Goal: Transaction & Acquisition: Purchase product/service

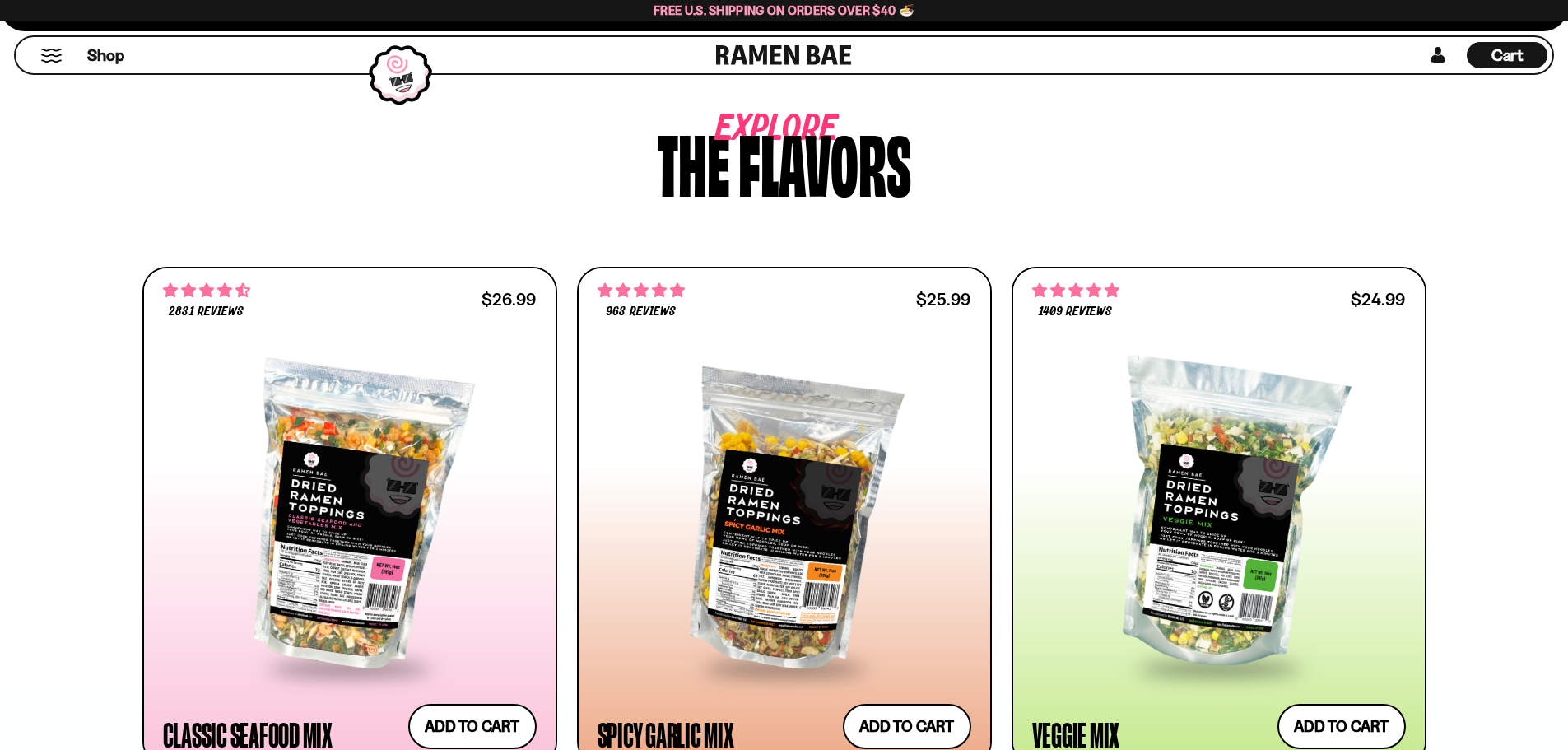
scroll to position [905, 0]
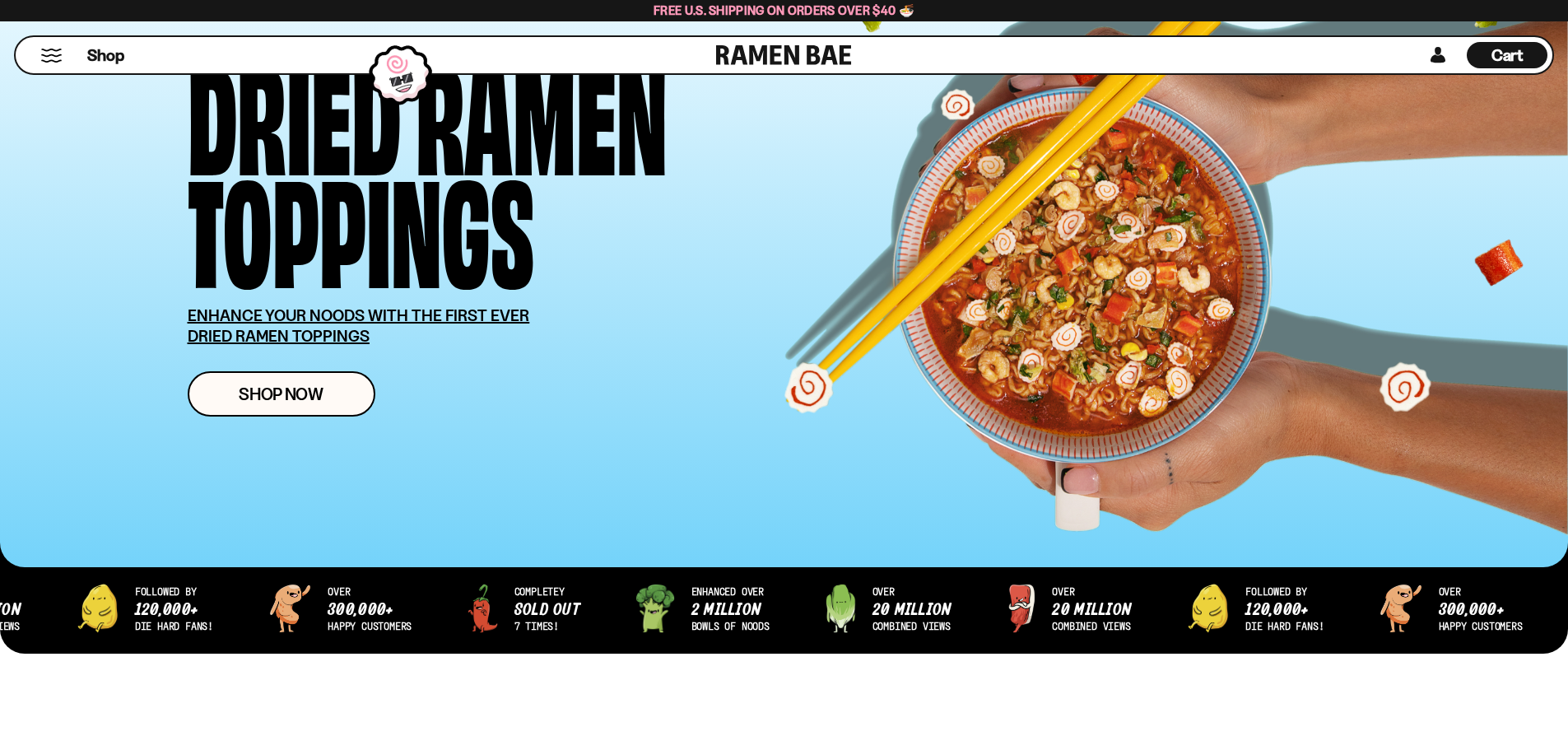
scroll to position [164, 0]
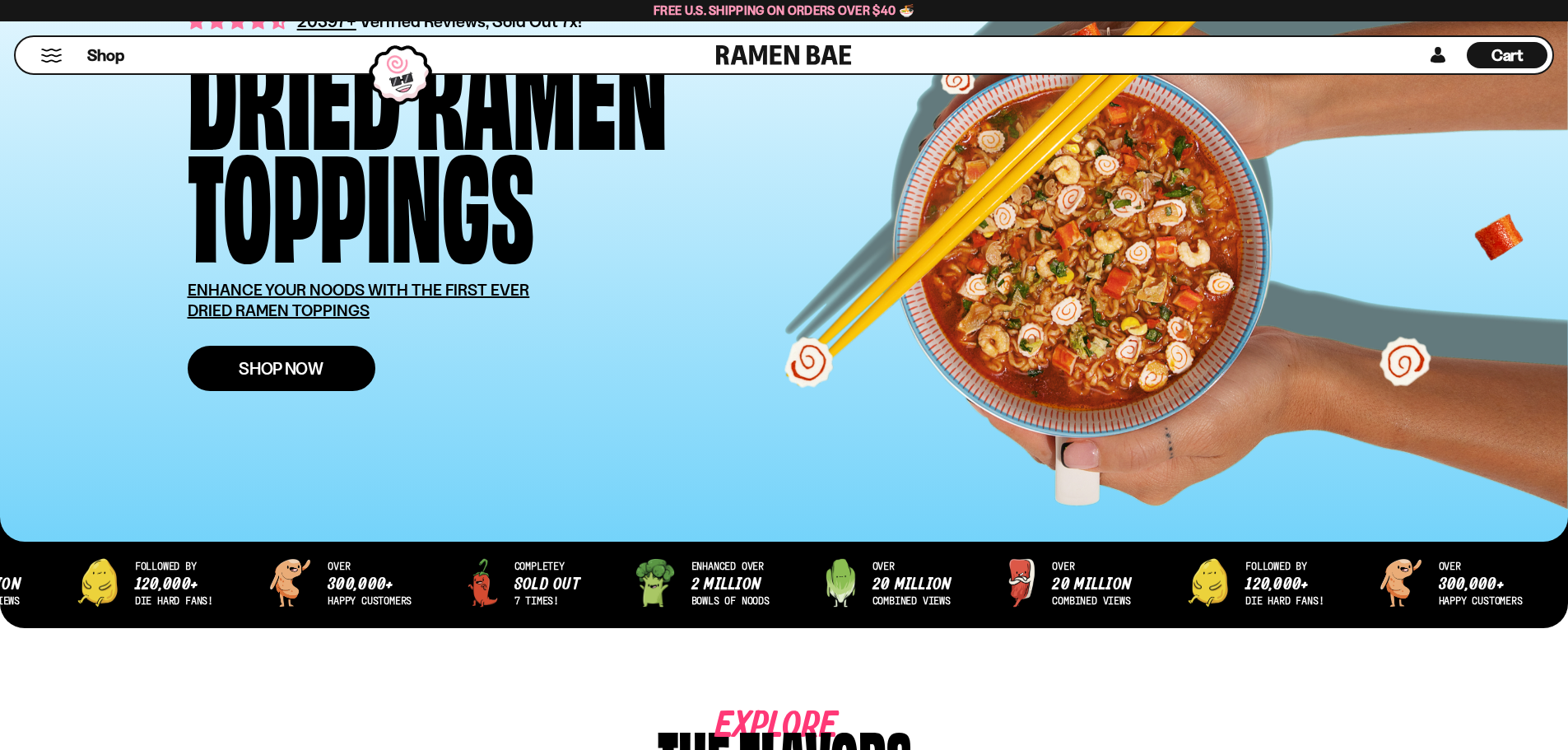
click at [288, 365] on span "Shop Now" at bounding box center [281, 368] width 85 height 17
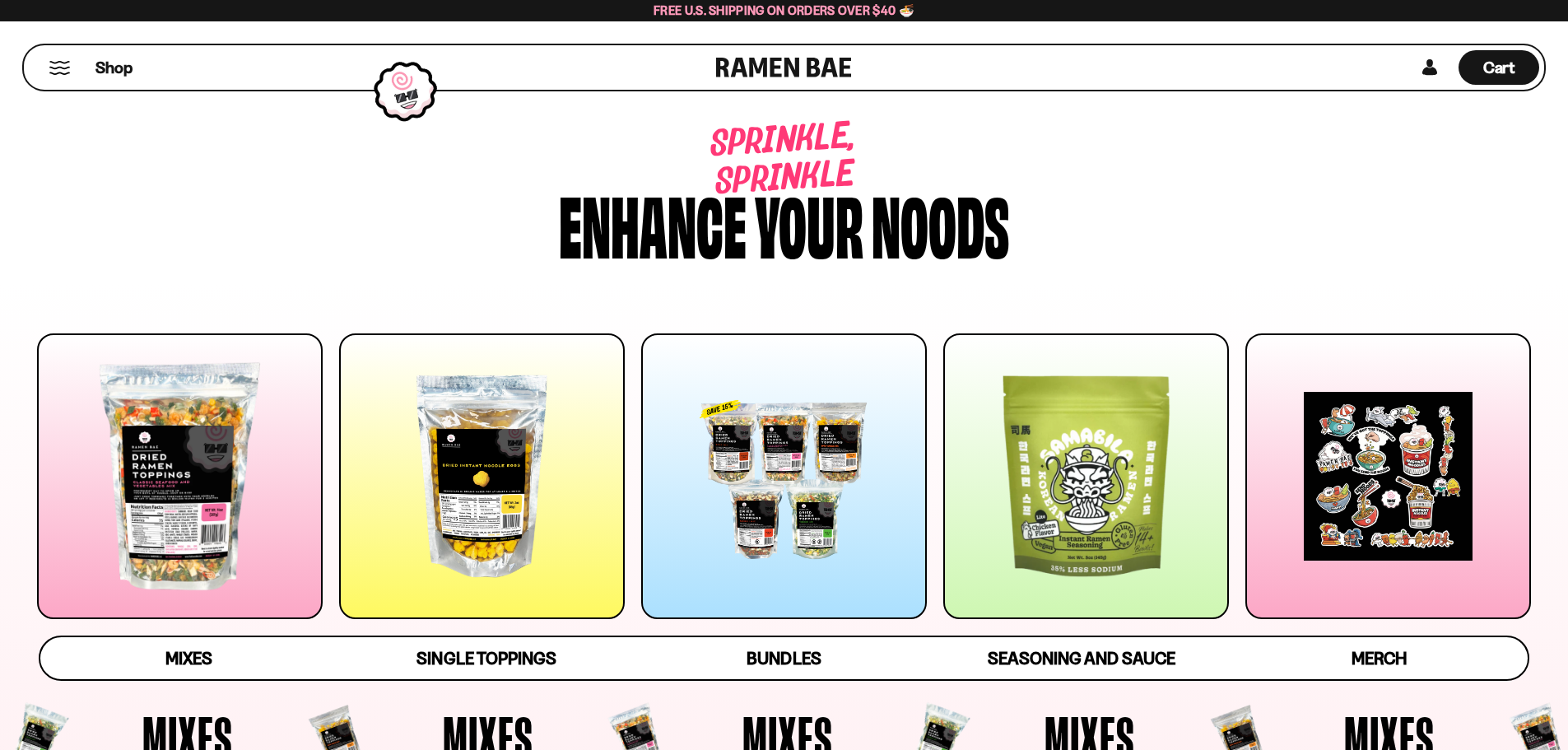
click at [484, 473] on div at bounding box center [482, 476] width 286 height 286
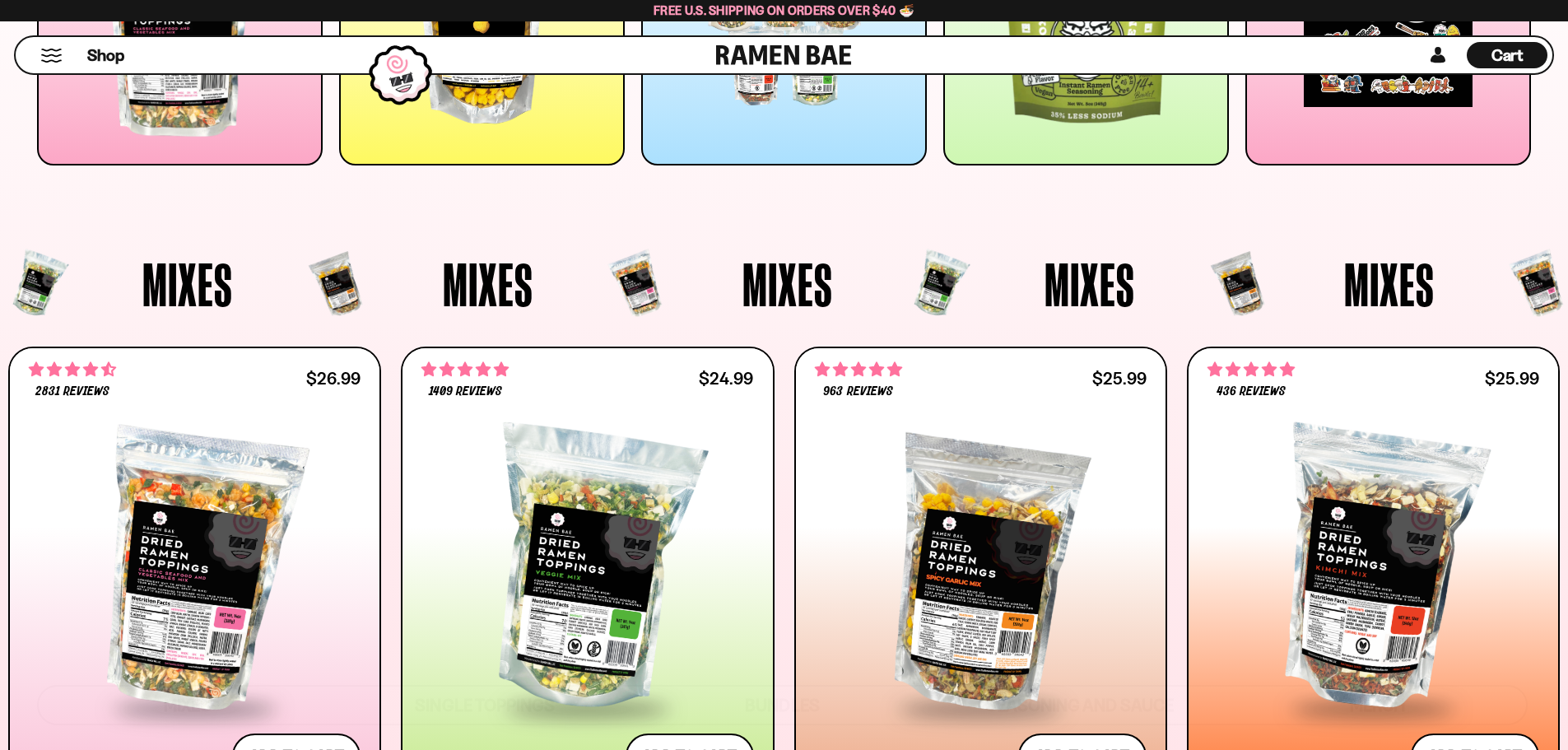
scroll to position [273, 0]
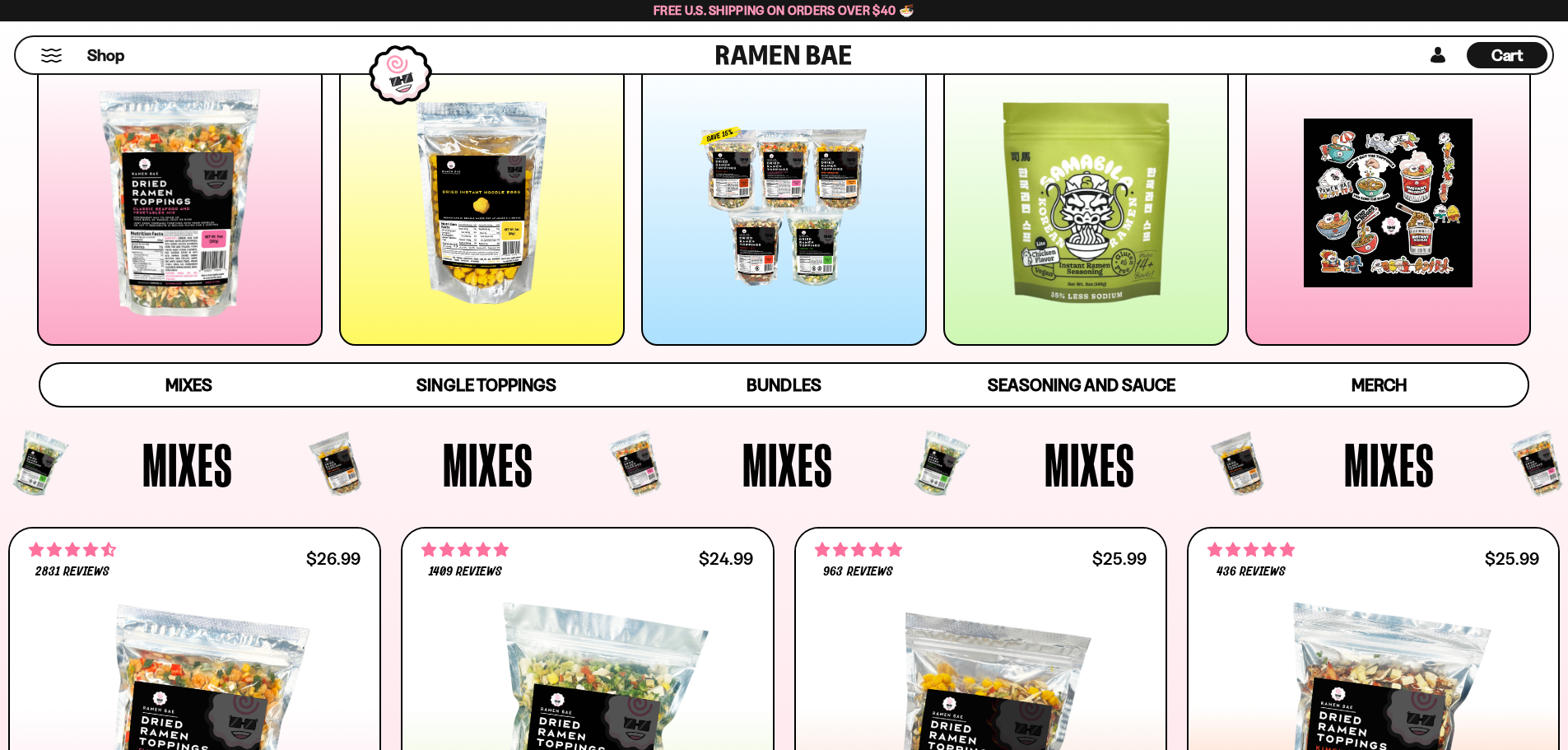
click at [182, 250] on div at bounding box center [180, 203] width 286 height 286
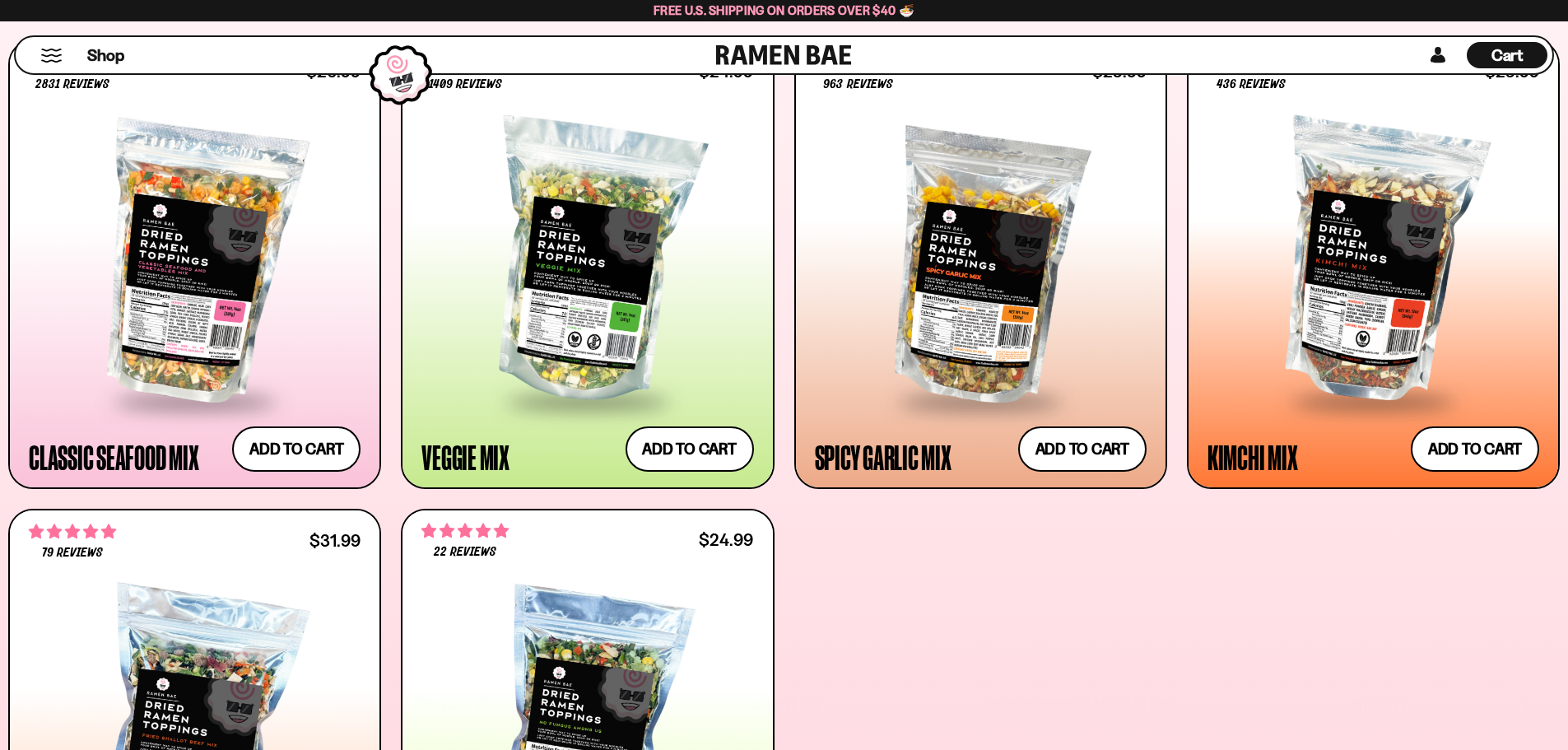
scroll to position [783, 0]
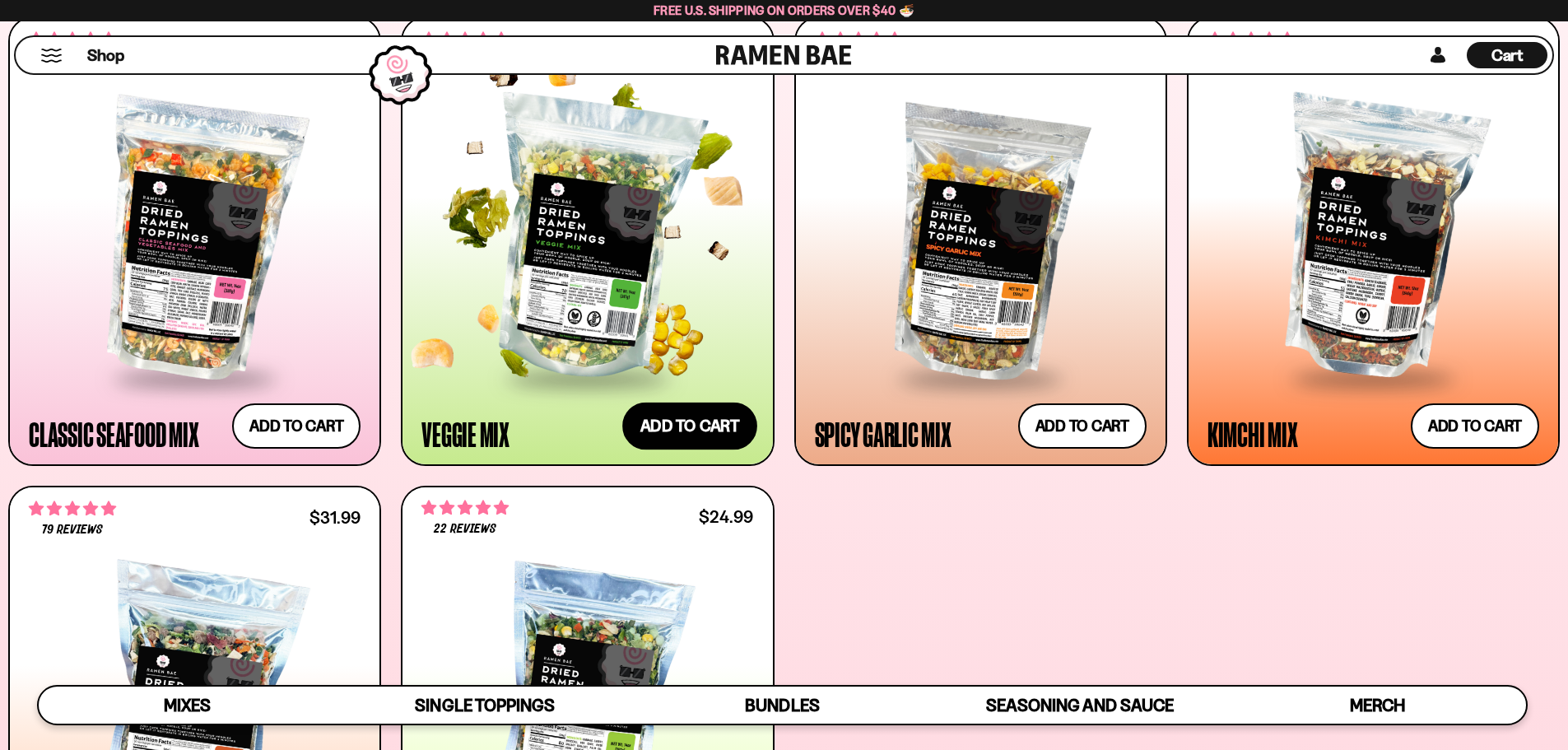
click at [695, 427] on button "Add to cart Add ― Regular price $24.99 Regular price Sale price $24.99 Unit pri…" at bounding box center [690, 426] width 135 height 48
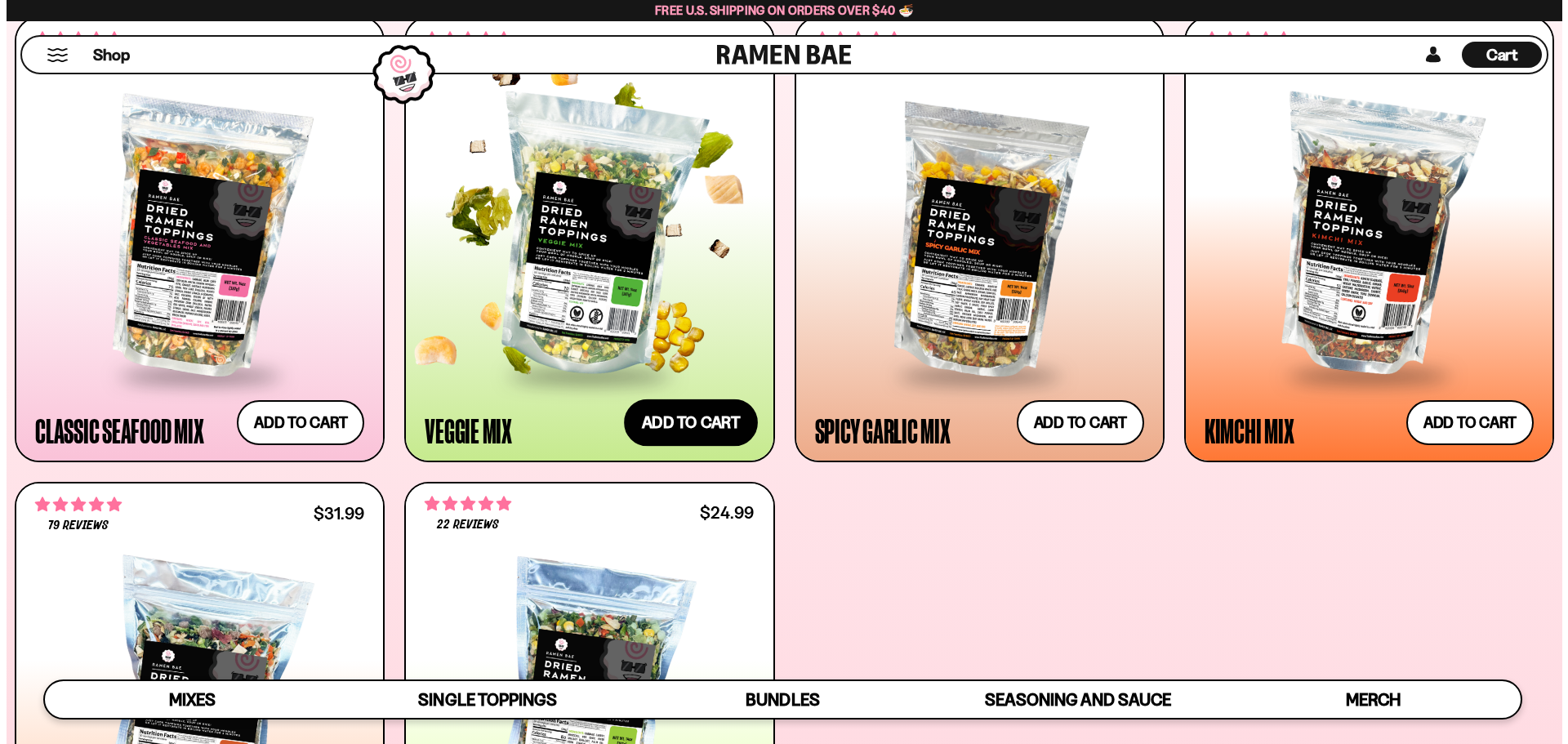
scroll to position [780, 0]
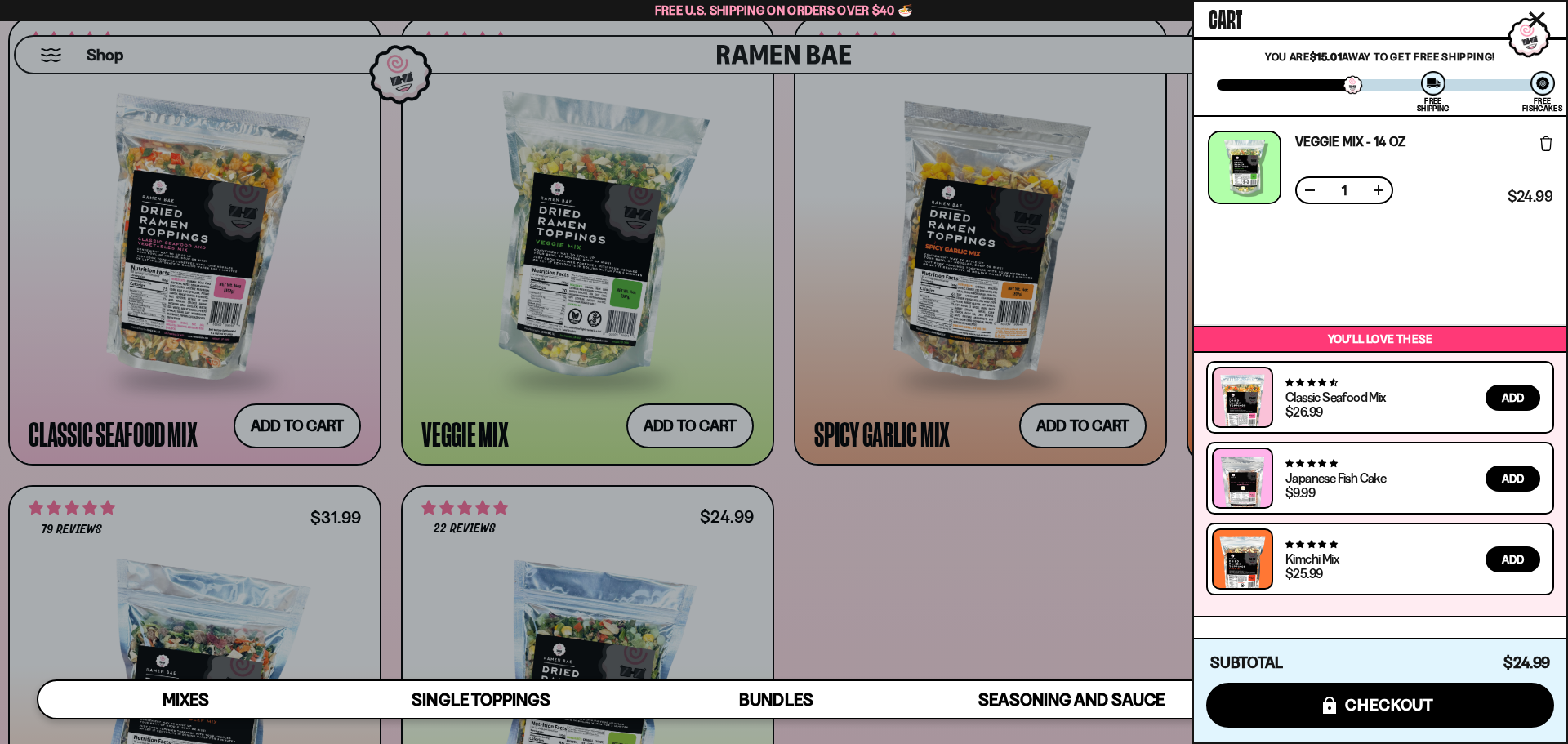
click at [1092, 430] on div at bounding box center [784, 372] width 1568 height 744
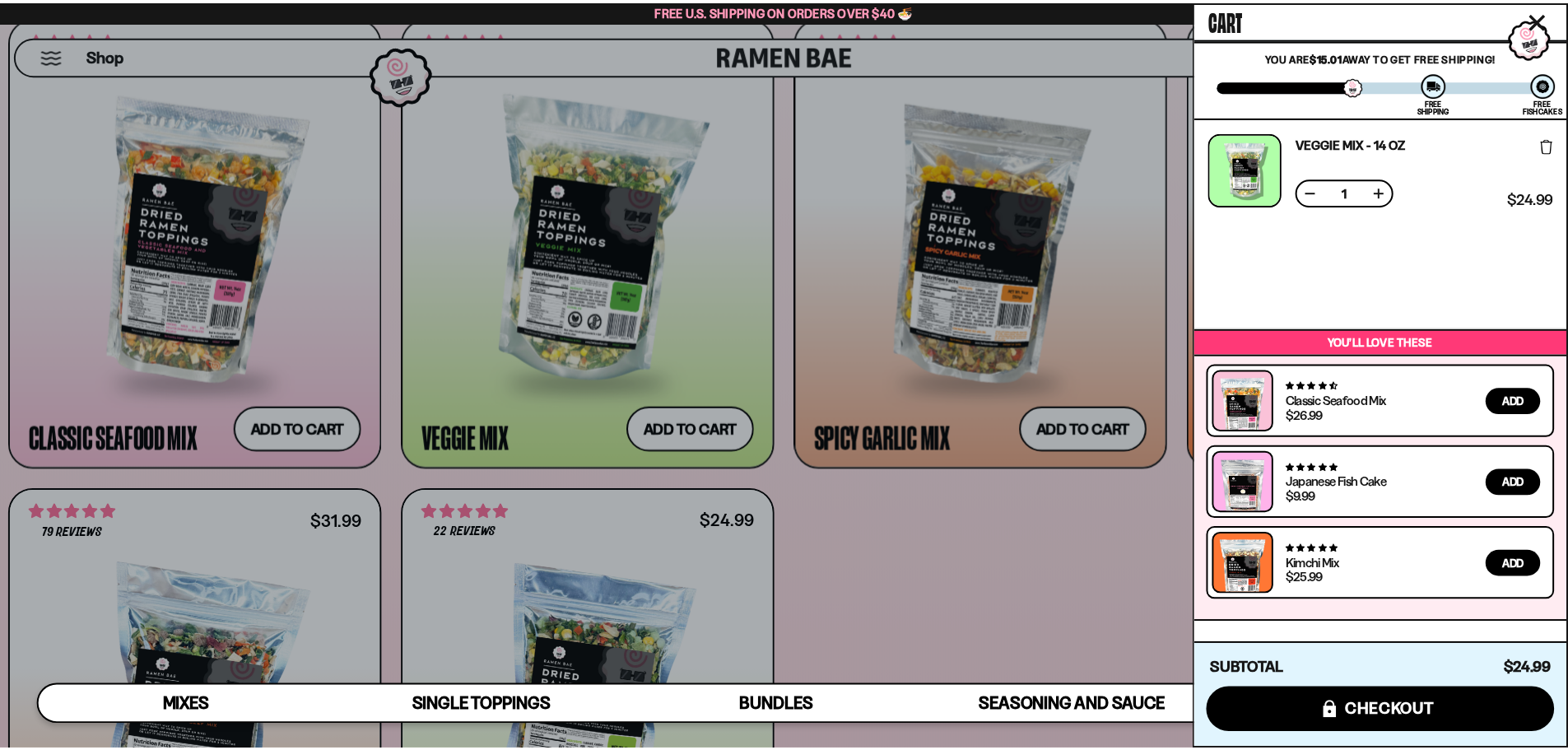
scroll to position [783, 0]
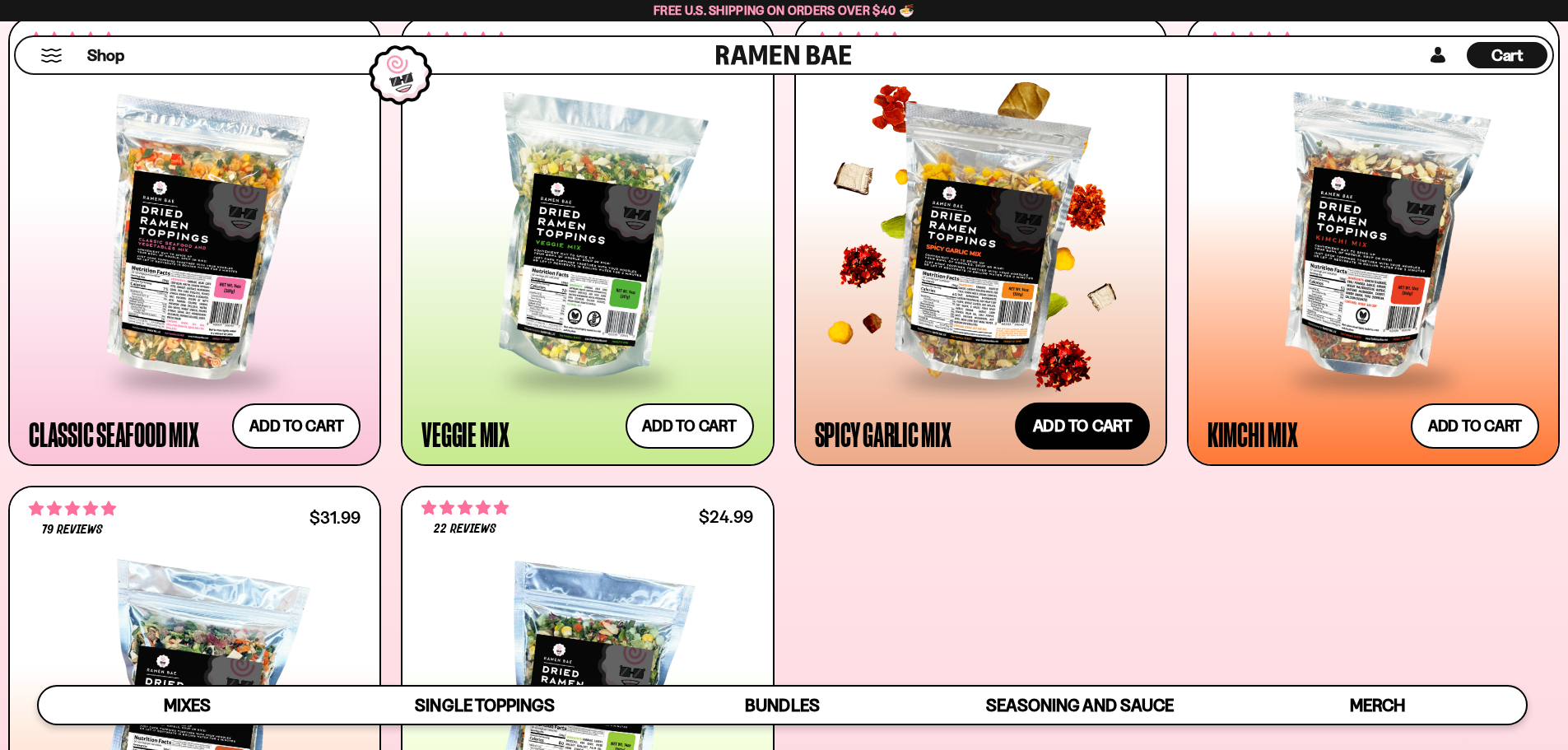
click at [1080, 424] on button "Add to cart Add ― Regular price $25.99 Regular price Sale price $25.99 Unit pri…" at bounding box center [1082, 426] width 135 height 48
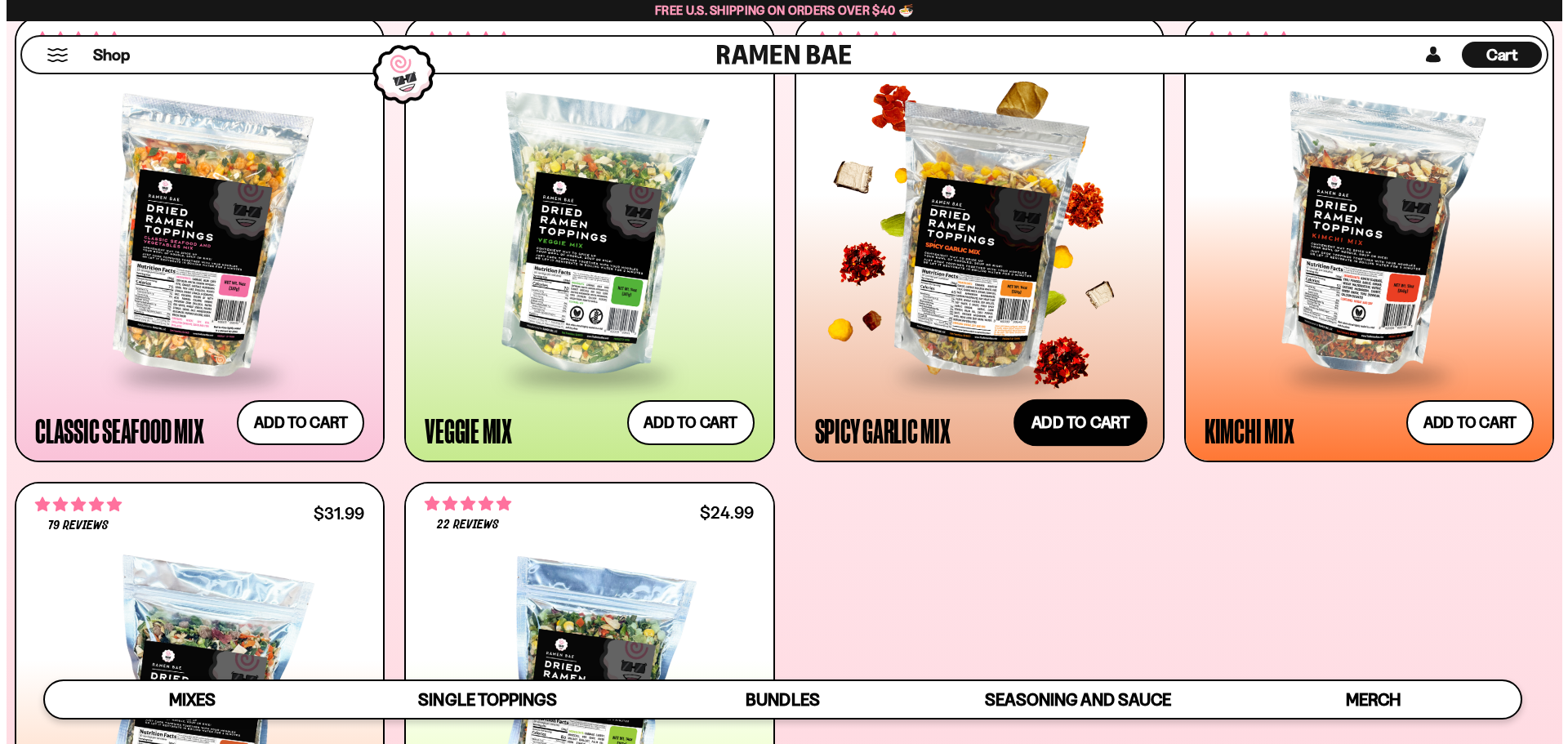
scroll to position [780, 0]
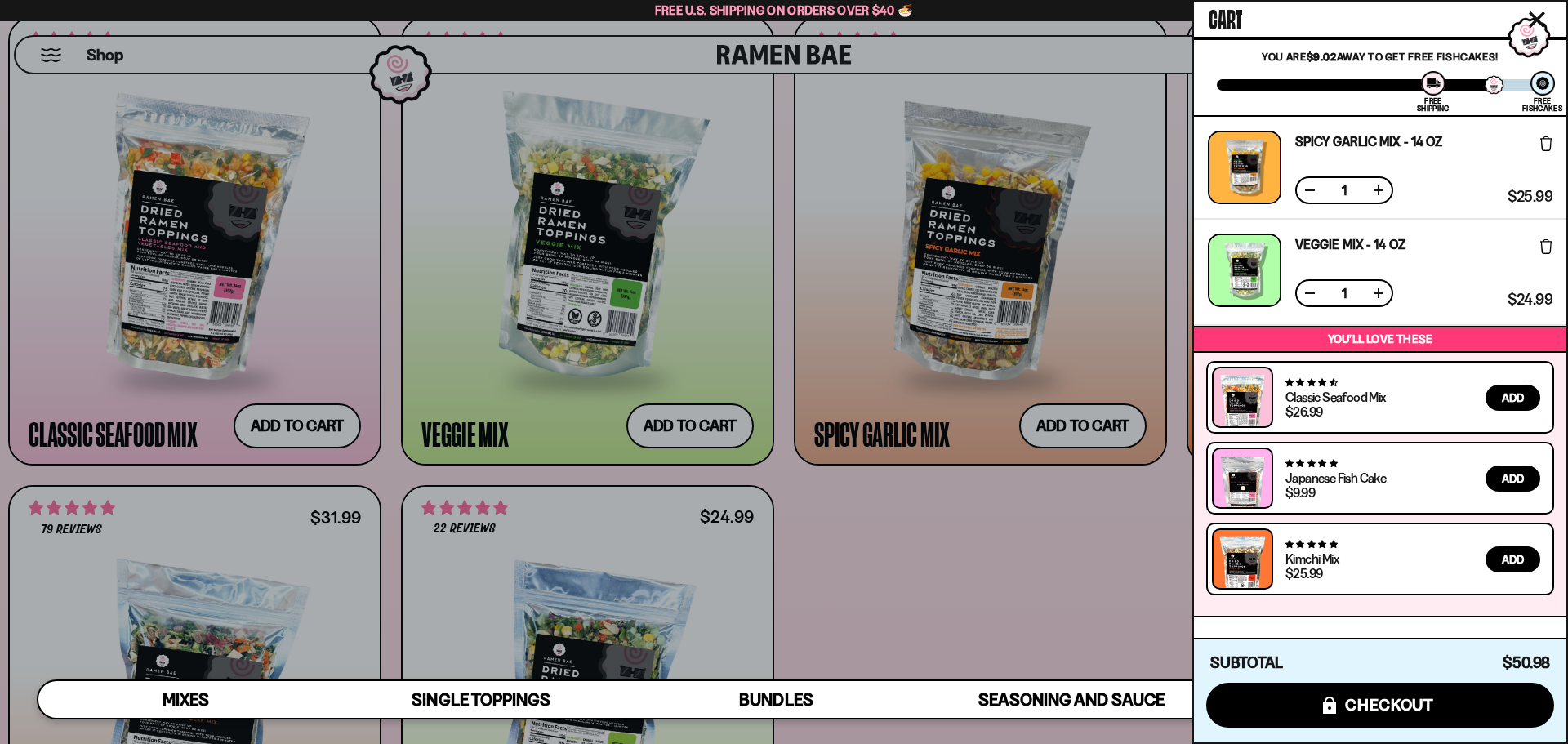
click at [1108, 522] on div at bounding box center [784, 372] width 1568 height 744
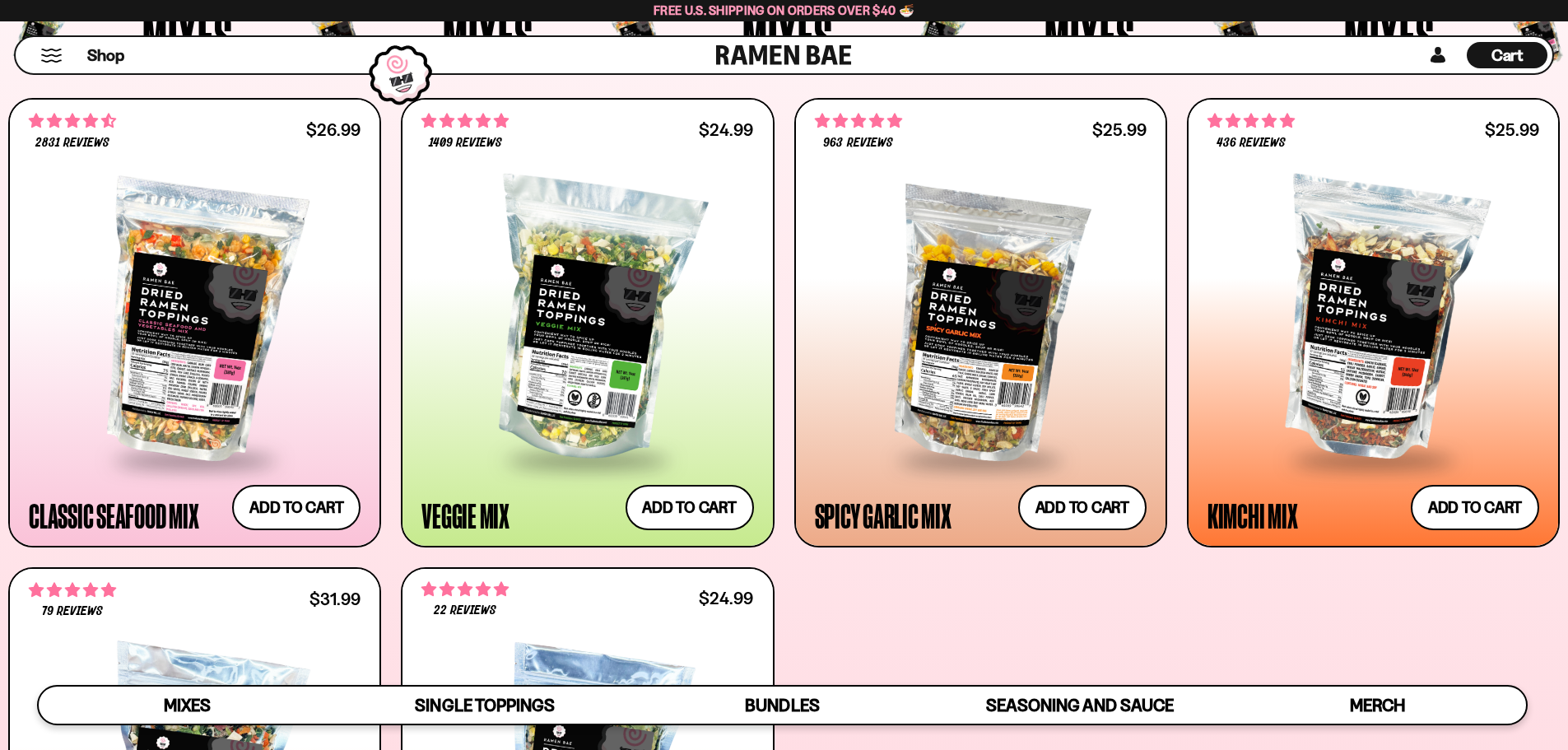
scroll to position [701, 0]
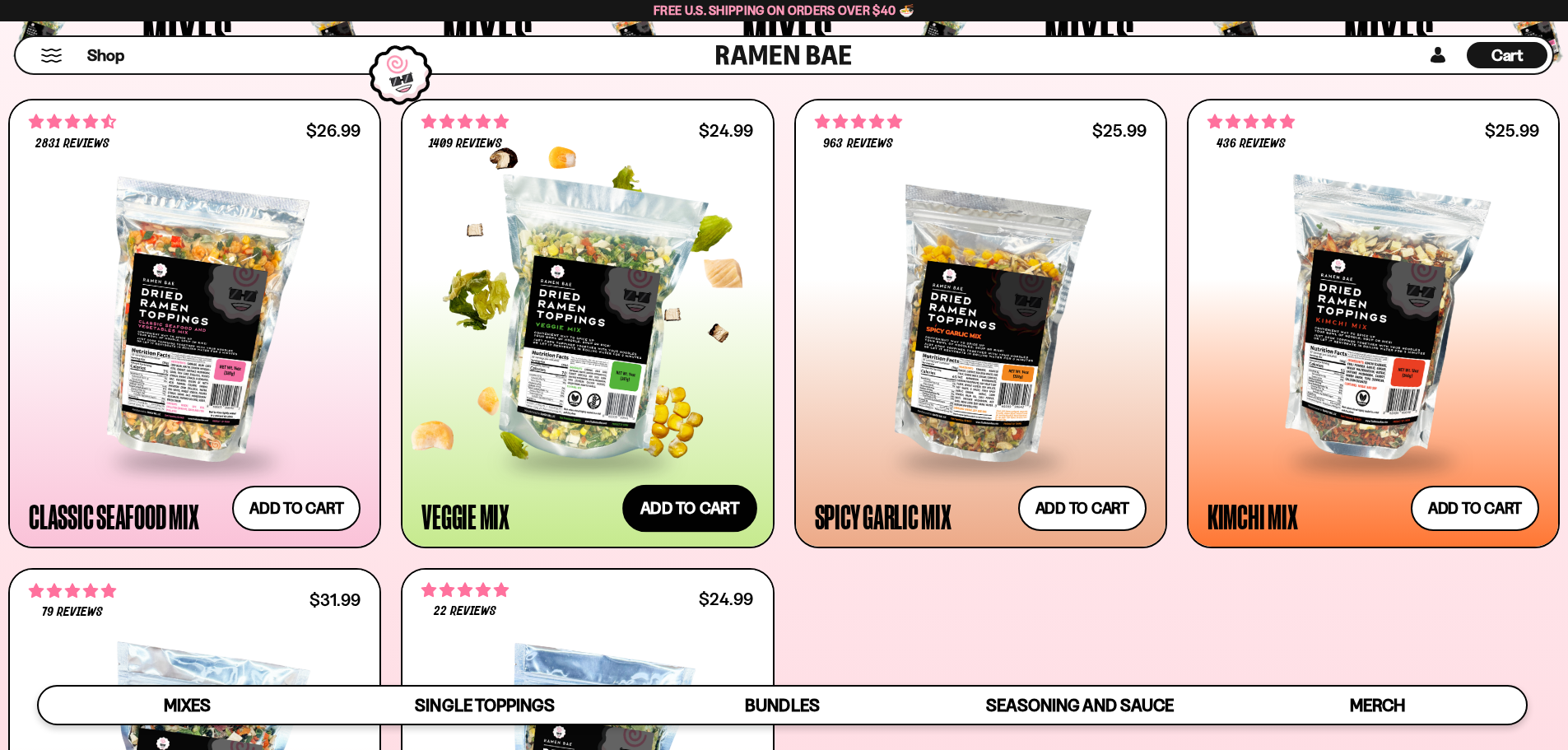
click at [687, 503] on button "Add to cart Add ― Regular price $24.99 Regular price Sale price $24.99 Unit pri…" at bounding box center [690, 508] width 135 height 48
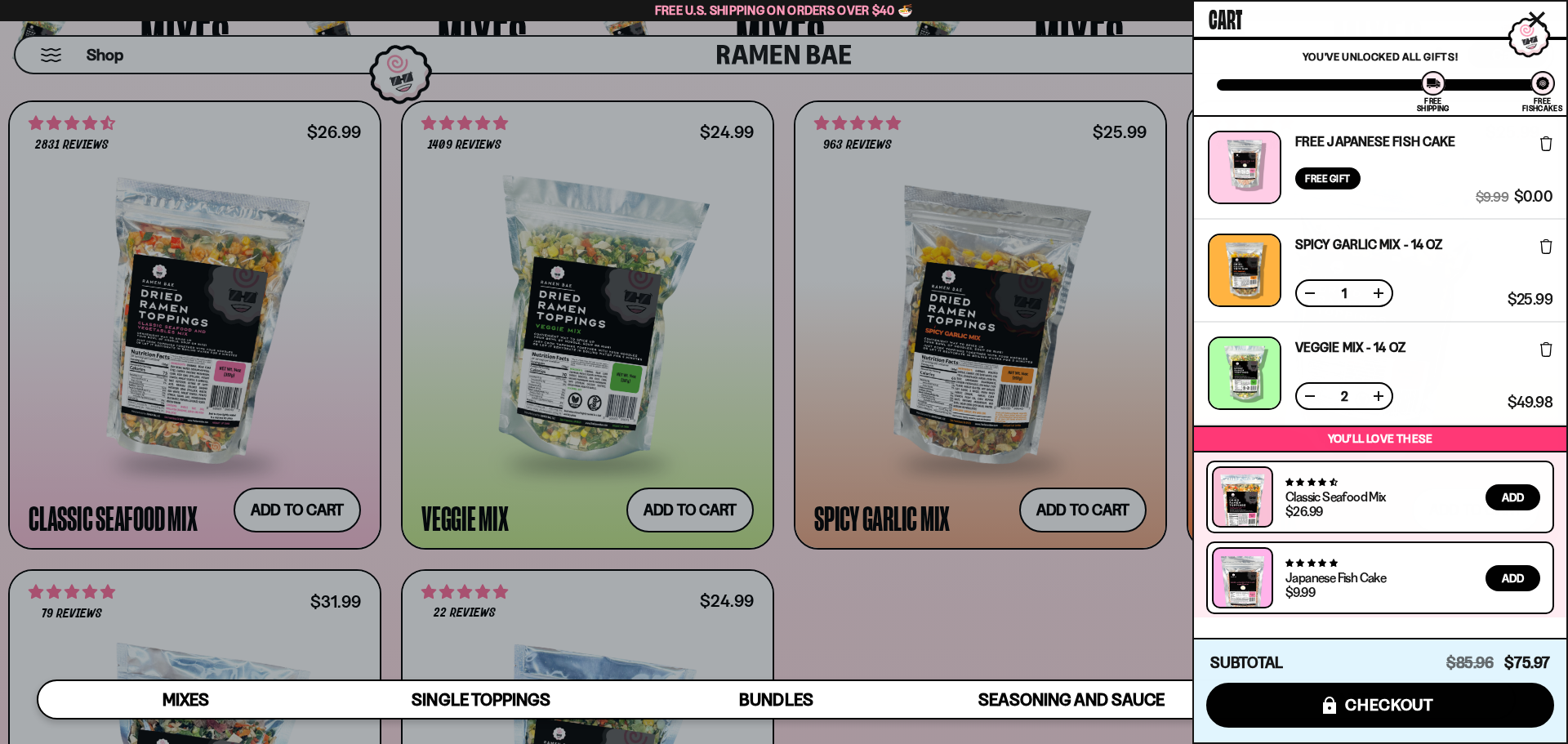
click at [1316, 397] on button at bounding box center [1309, 396] width 16 height 16
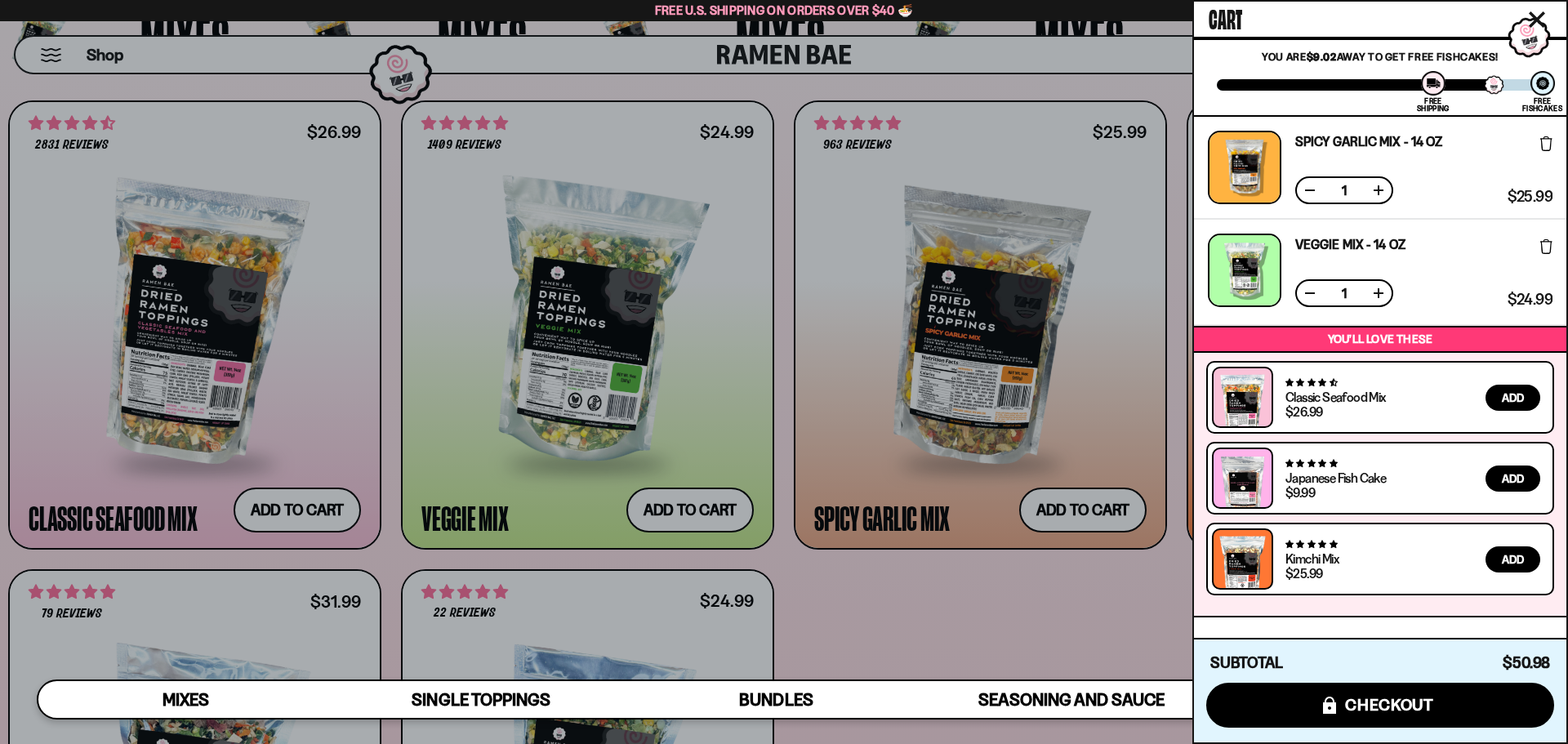
click at [939, 644] on div at bounding box center [784, 372] width 1568 height 744
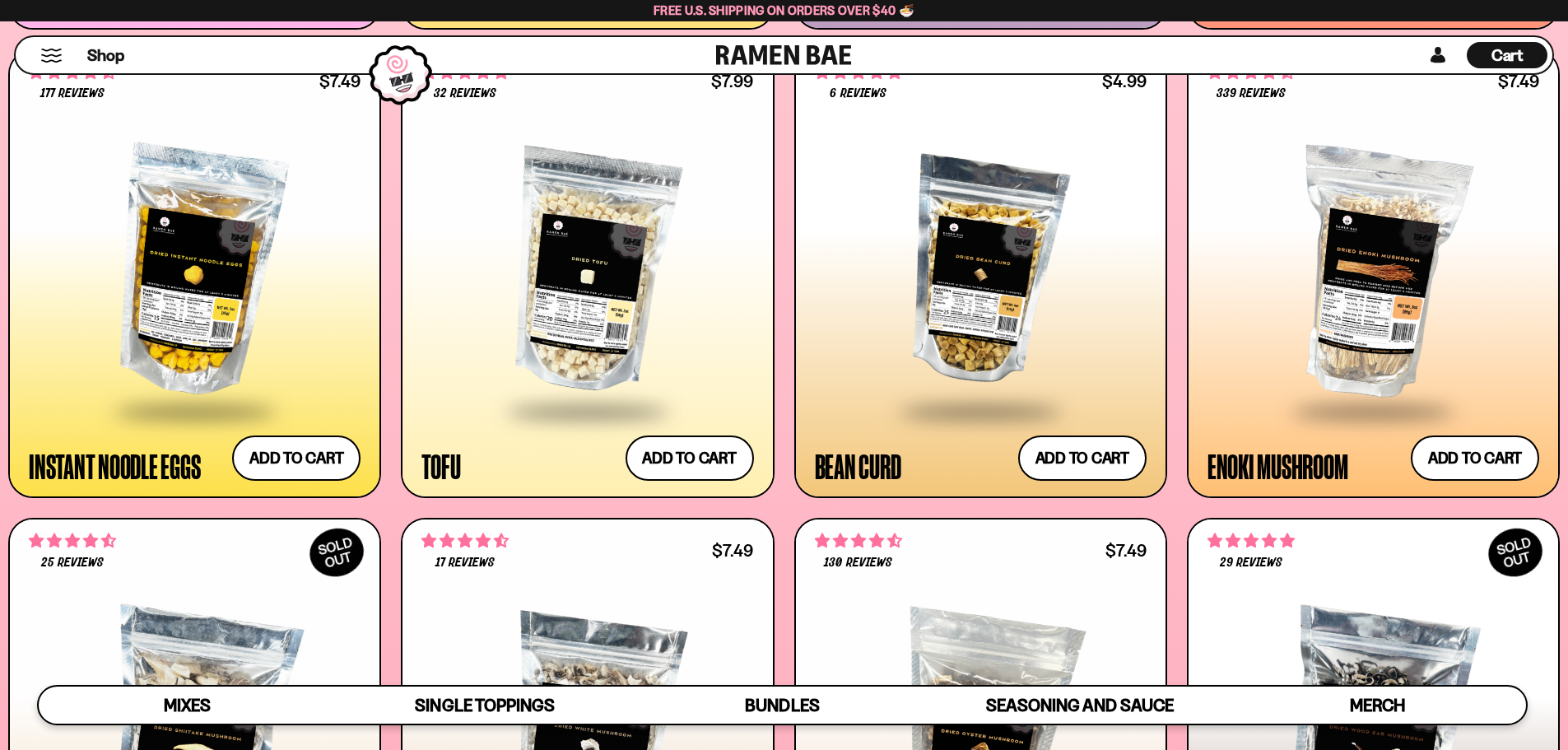
scroll to position [2182, 0]
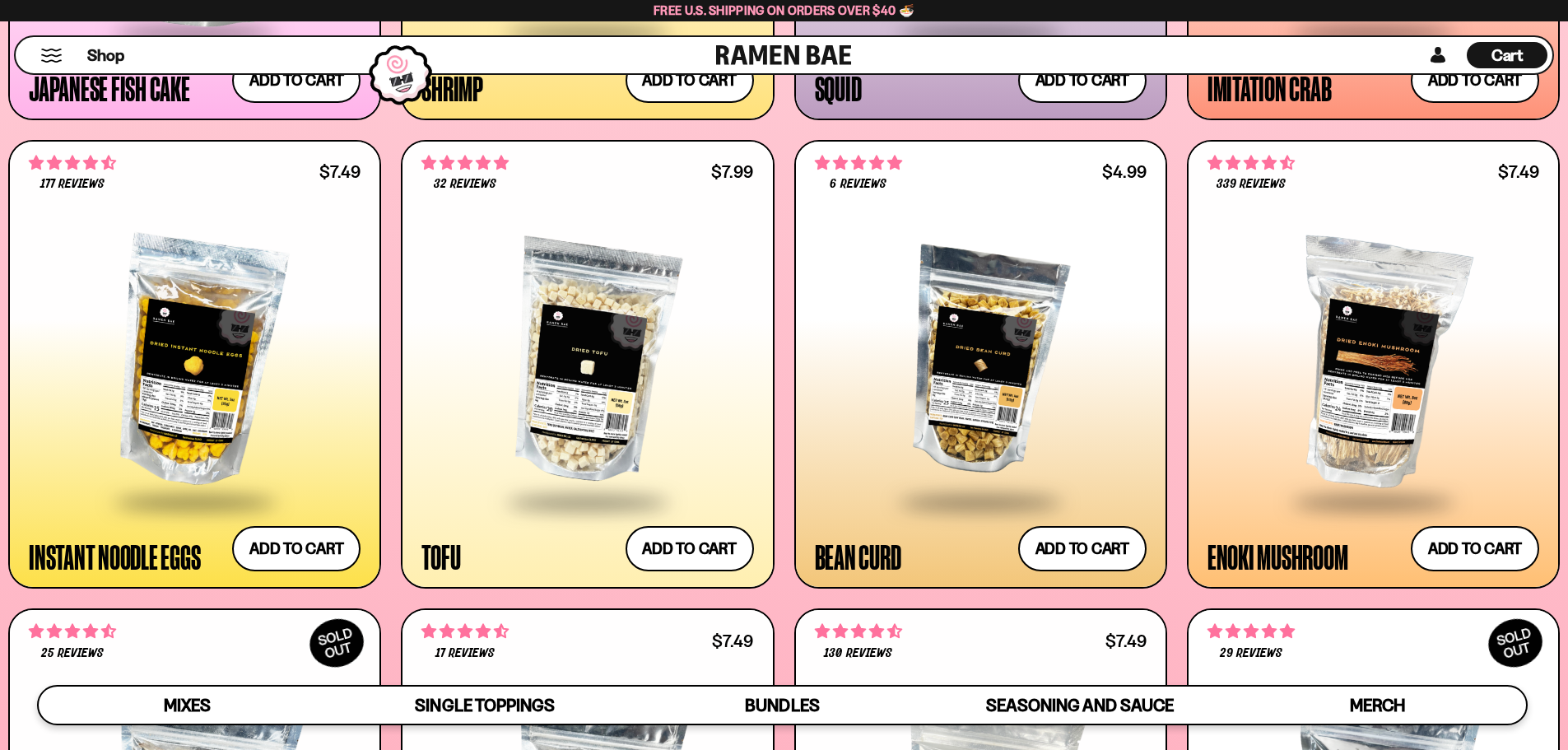
click at [182, 343] on div at bounding box center [194, 362] width 331 height 275
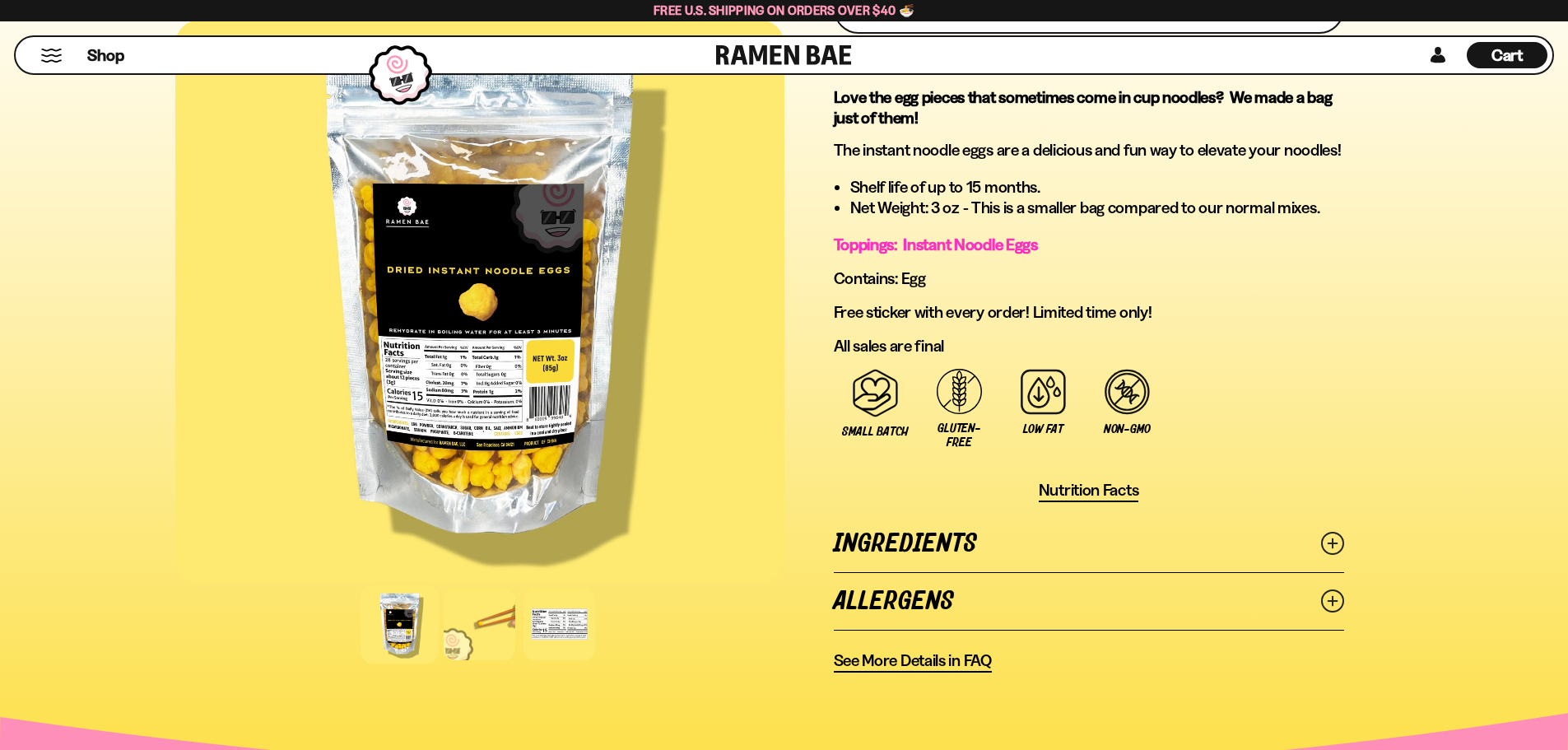
scroll to position [823, 0]
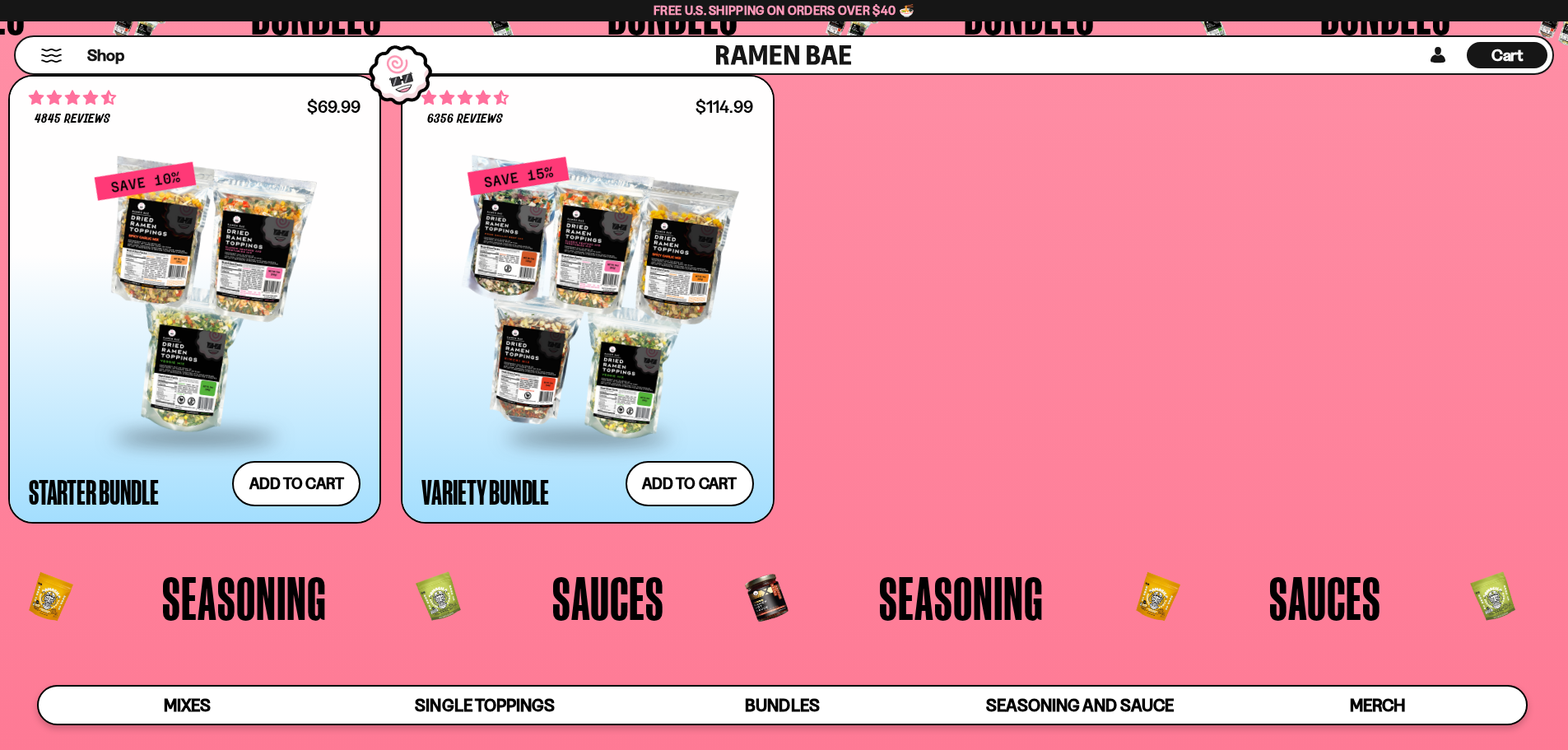
scroll to position [4241, 0]
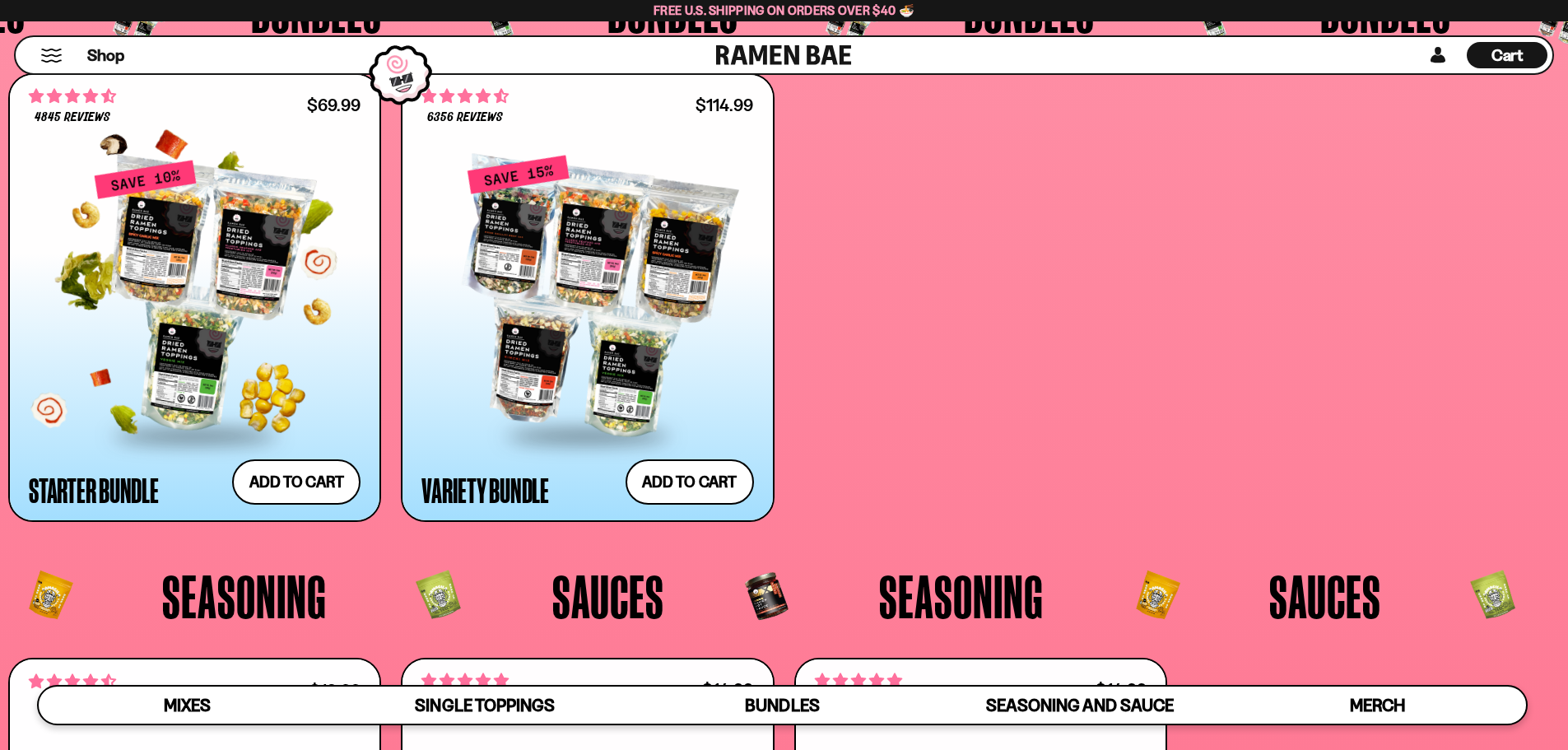
click at [258, 276] on div at bounding box center [194, 296] width 331 height 275
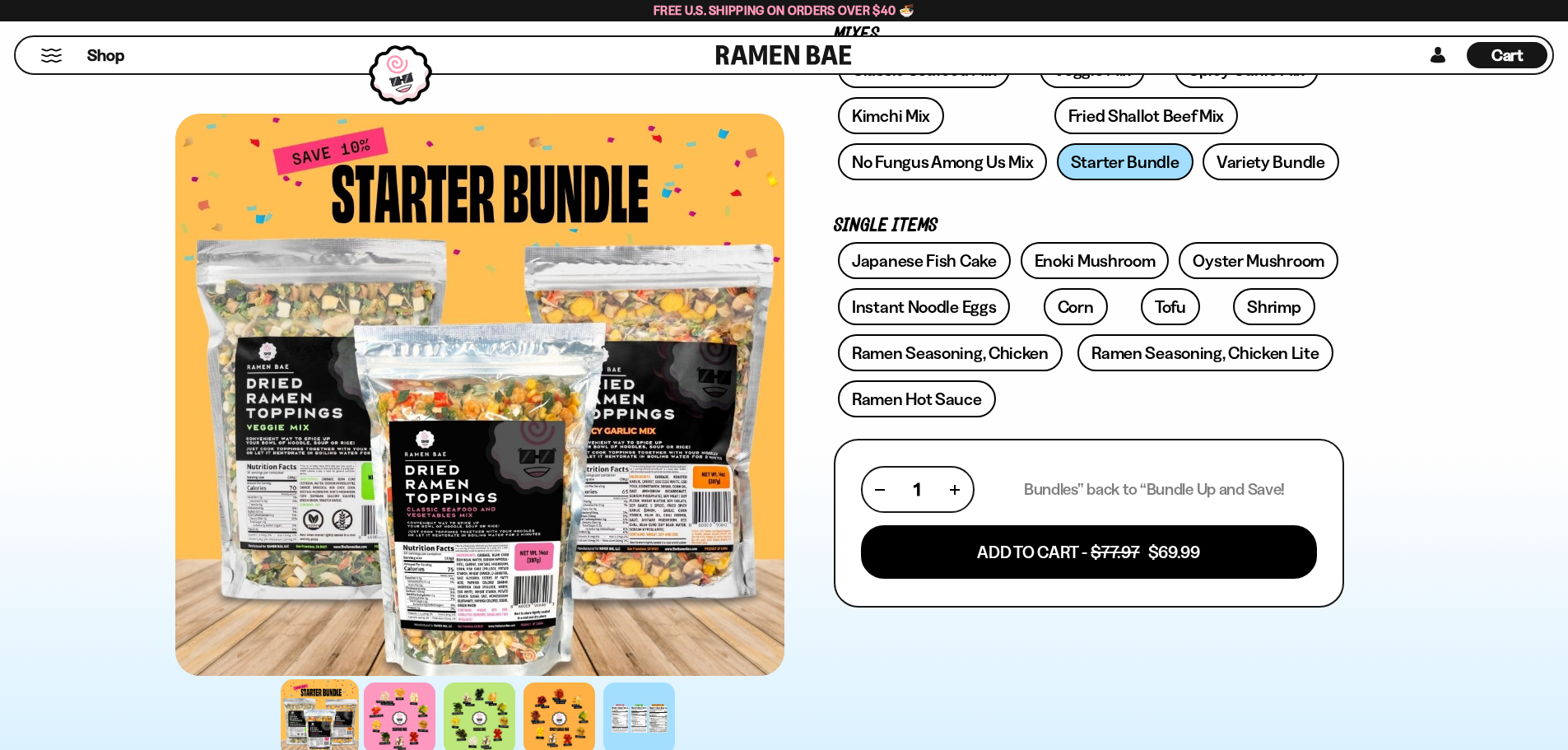
scroll to position [247, 0]
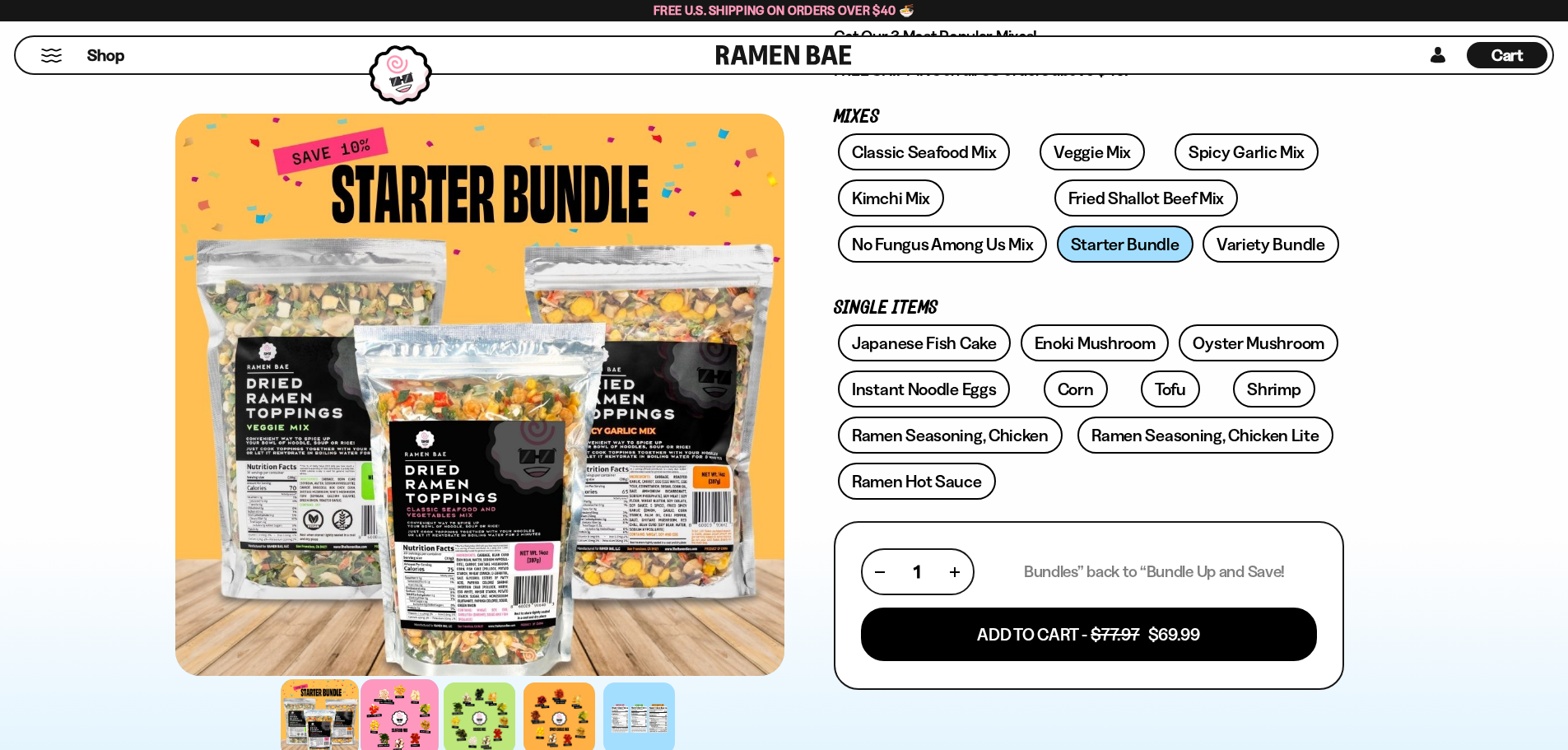
click at [394, 713] on div at bounding box center [399, 717] width 78 height 78
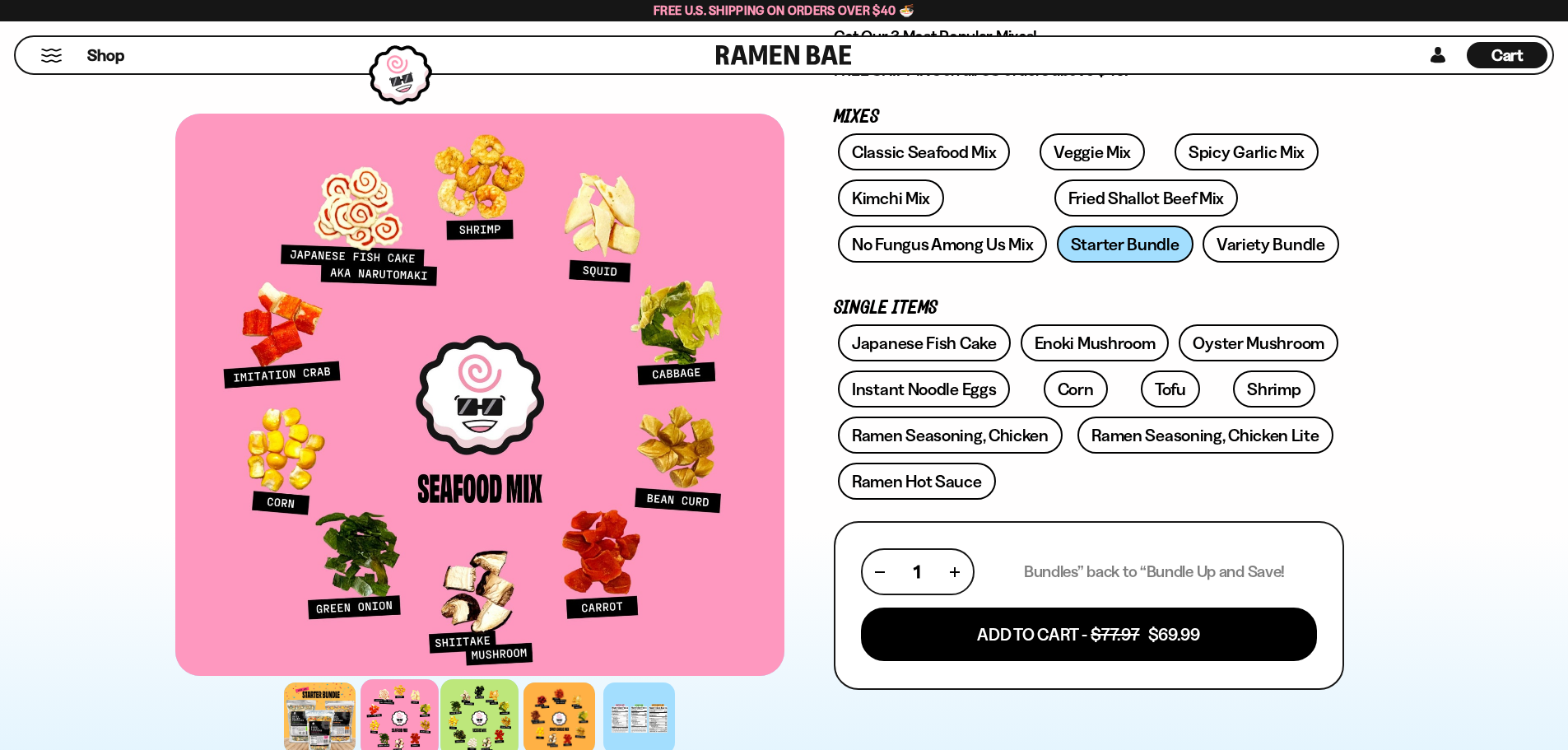
click at [465, 716] on div at bounding box center [479, 717] width 78 height 78
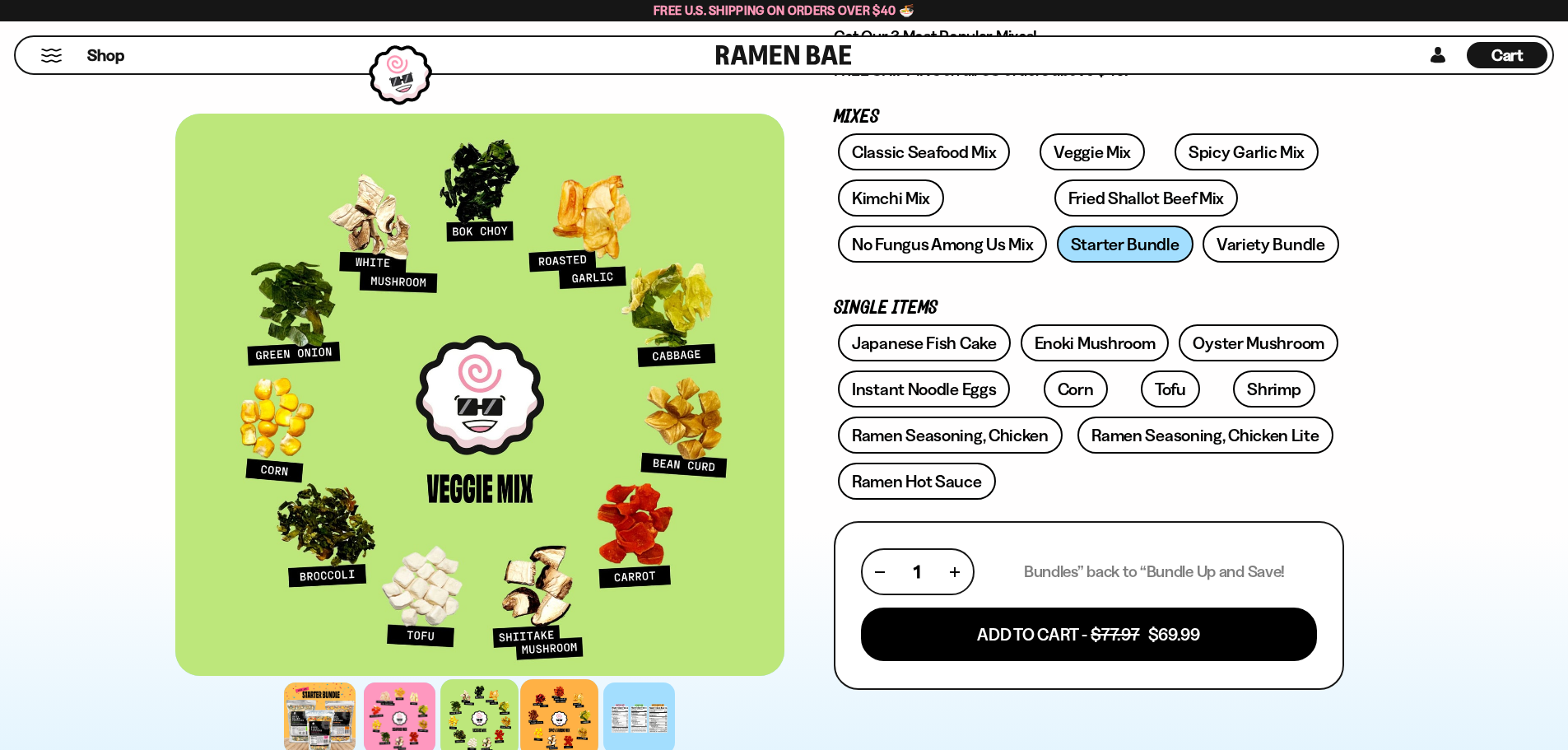
click at [565, 718] on div at bounding box center [559, 717] width 78 height 78
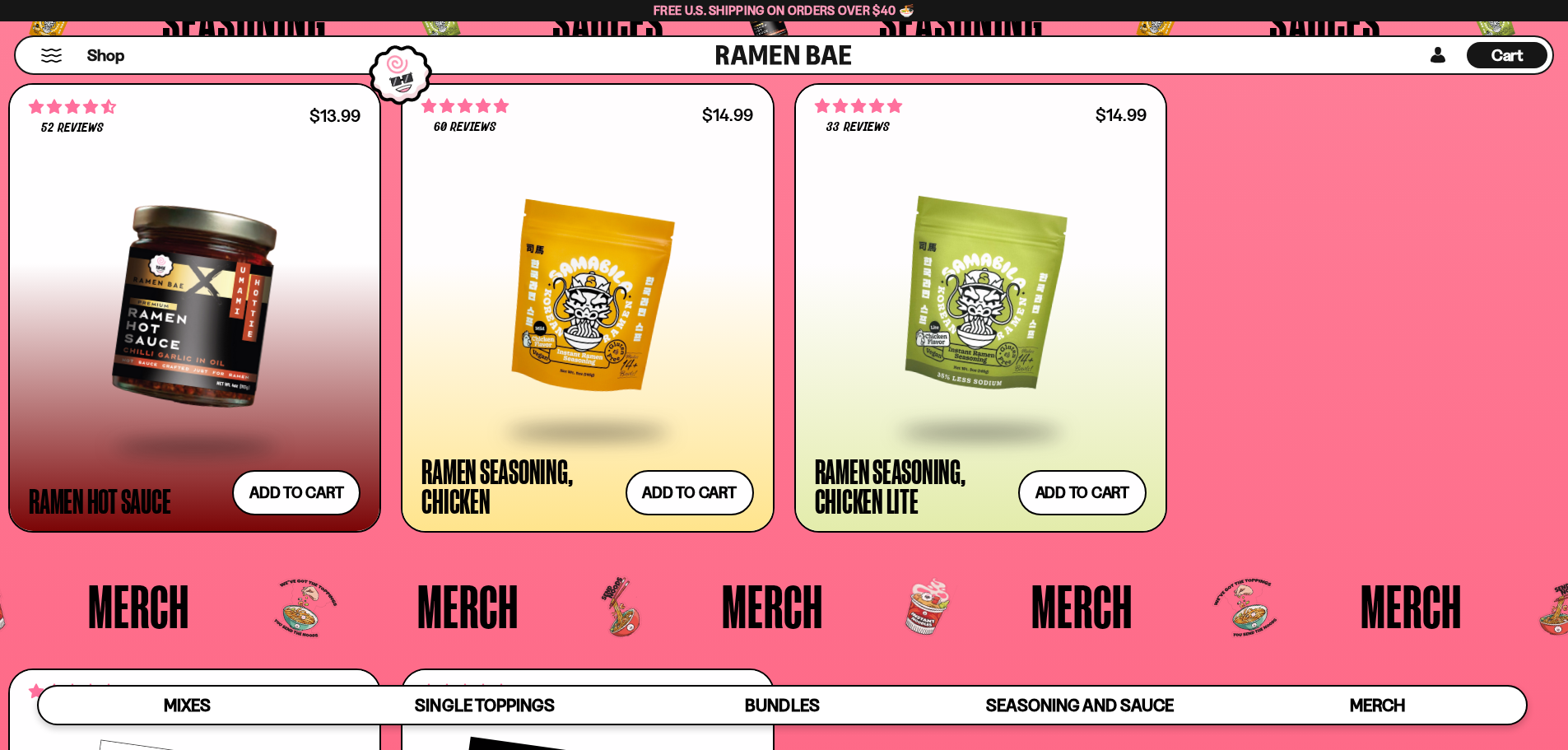
scroll to position [4569, 0]
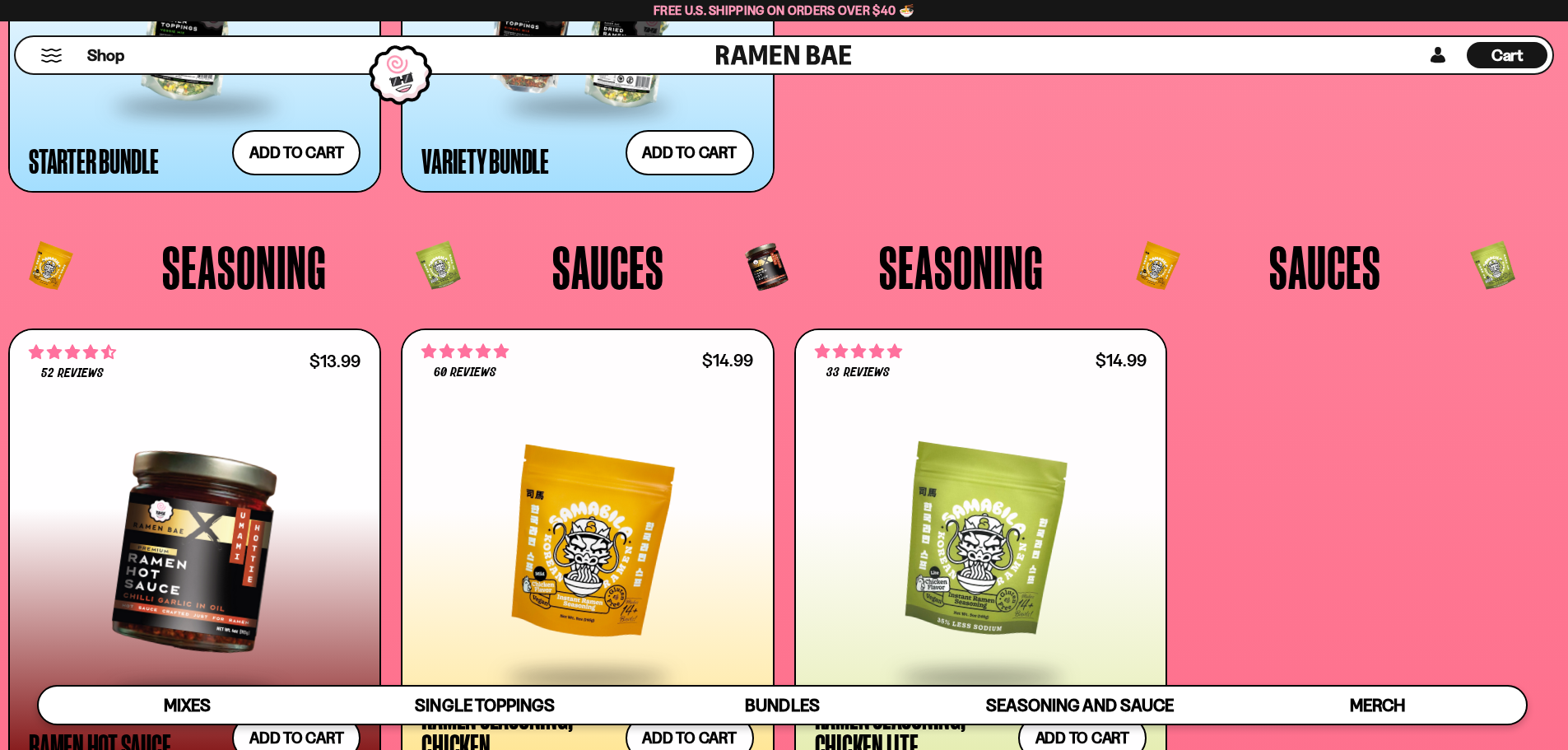
click at [1312, 262] on span "Sauces" at bounding box center [1325, 266] width 112 height 61
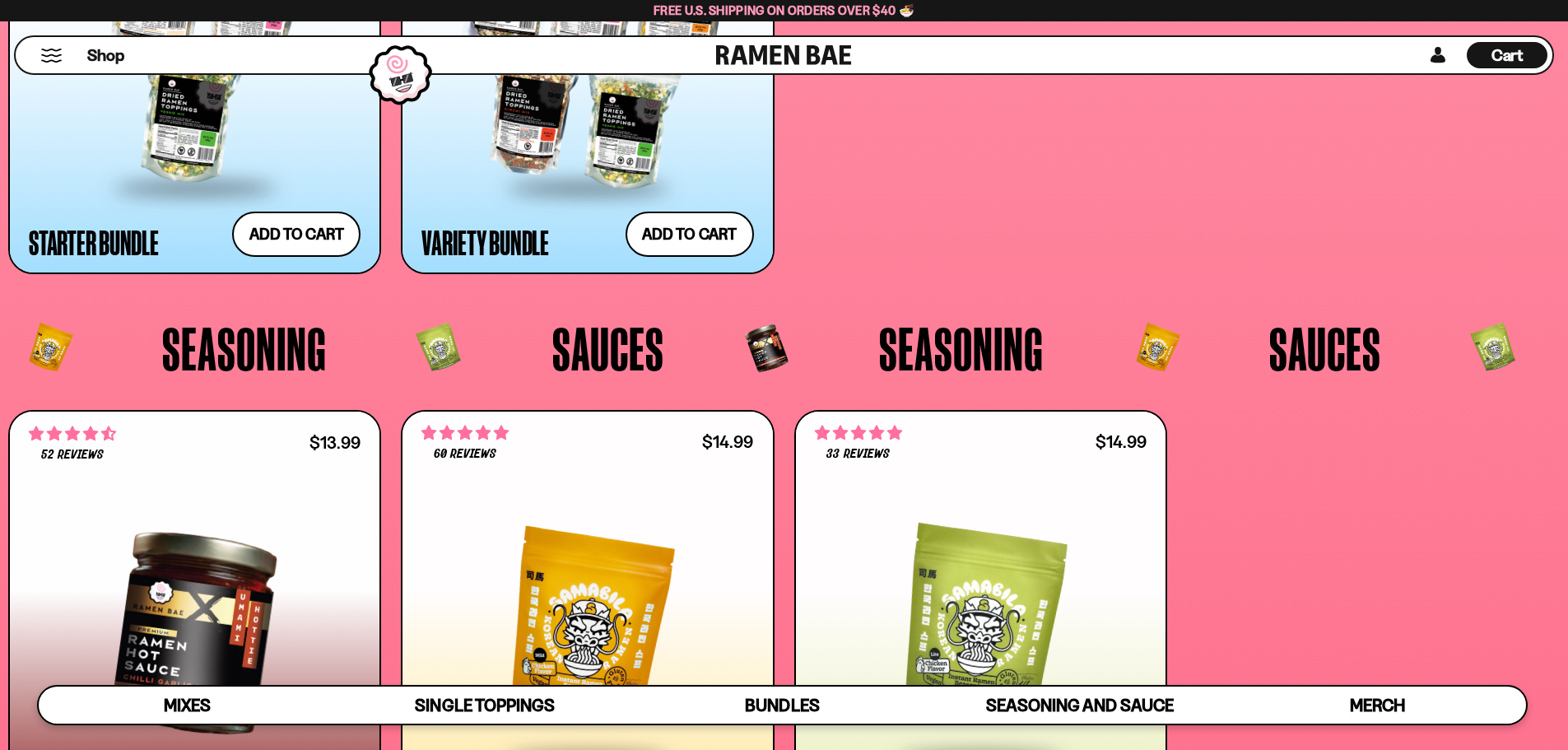
scroll to position [4487, 0]
click at [593, 347] on span "Sauces" at bounding box center [608, 348] width 112 height 61
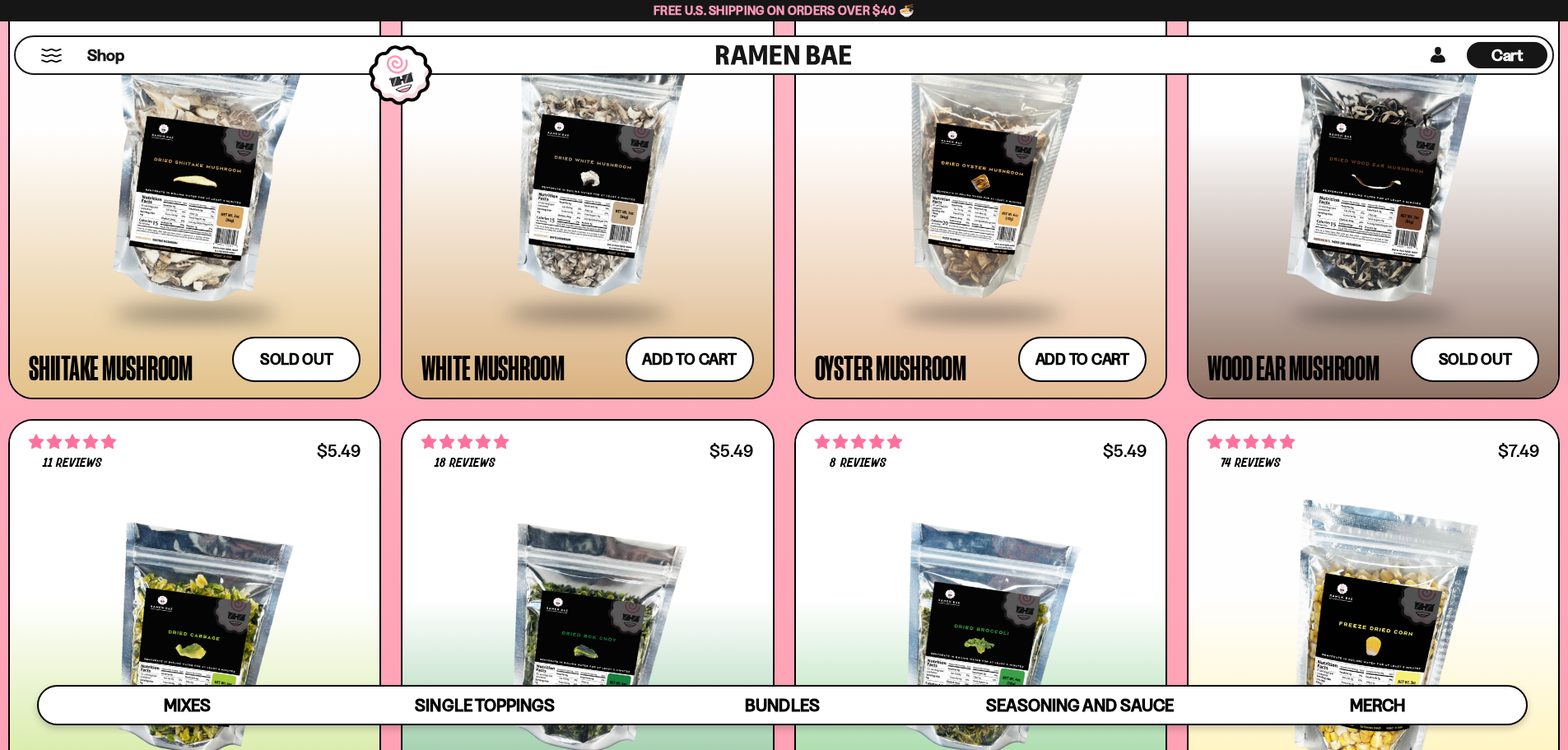
scroll to position [2759, 0]
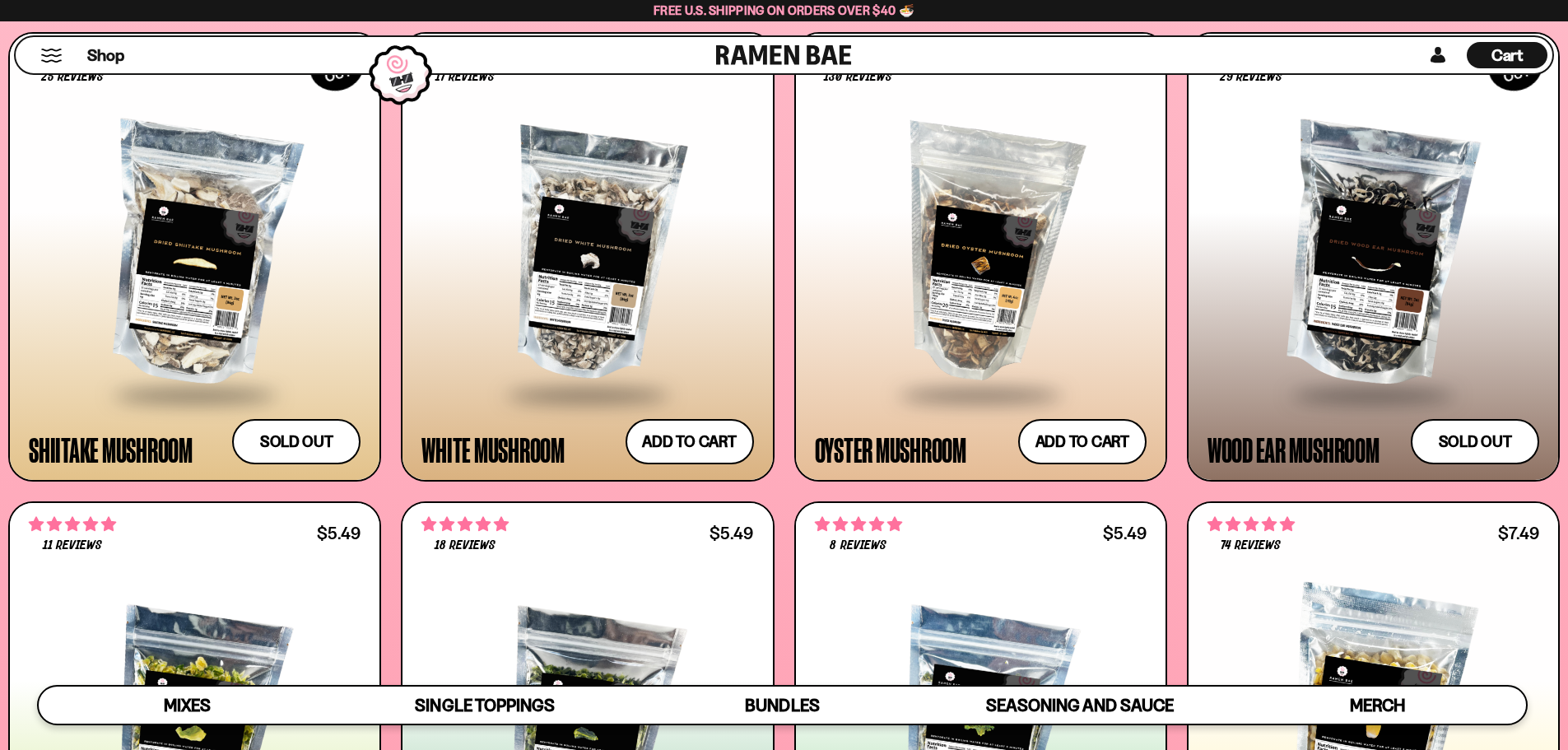
click at [247, 278] on div at bounding box center [194, 254] width 331 height 275
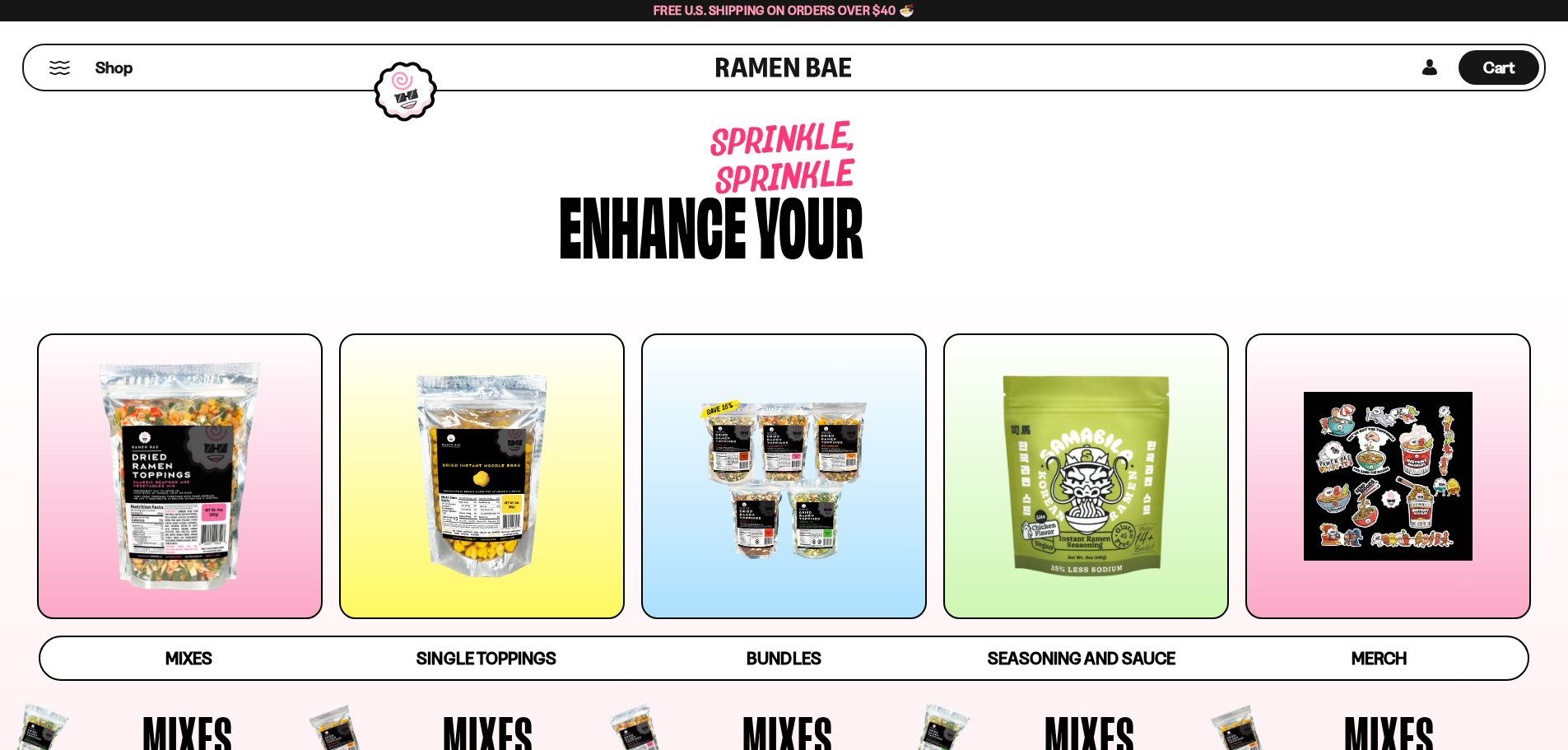
scroll to position [2759, 0]
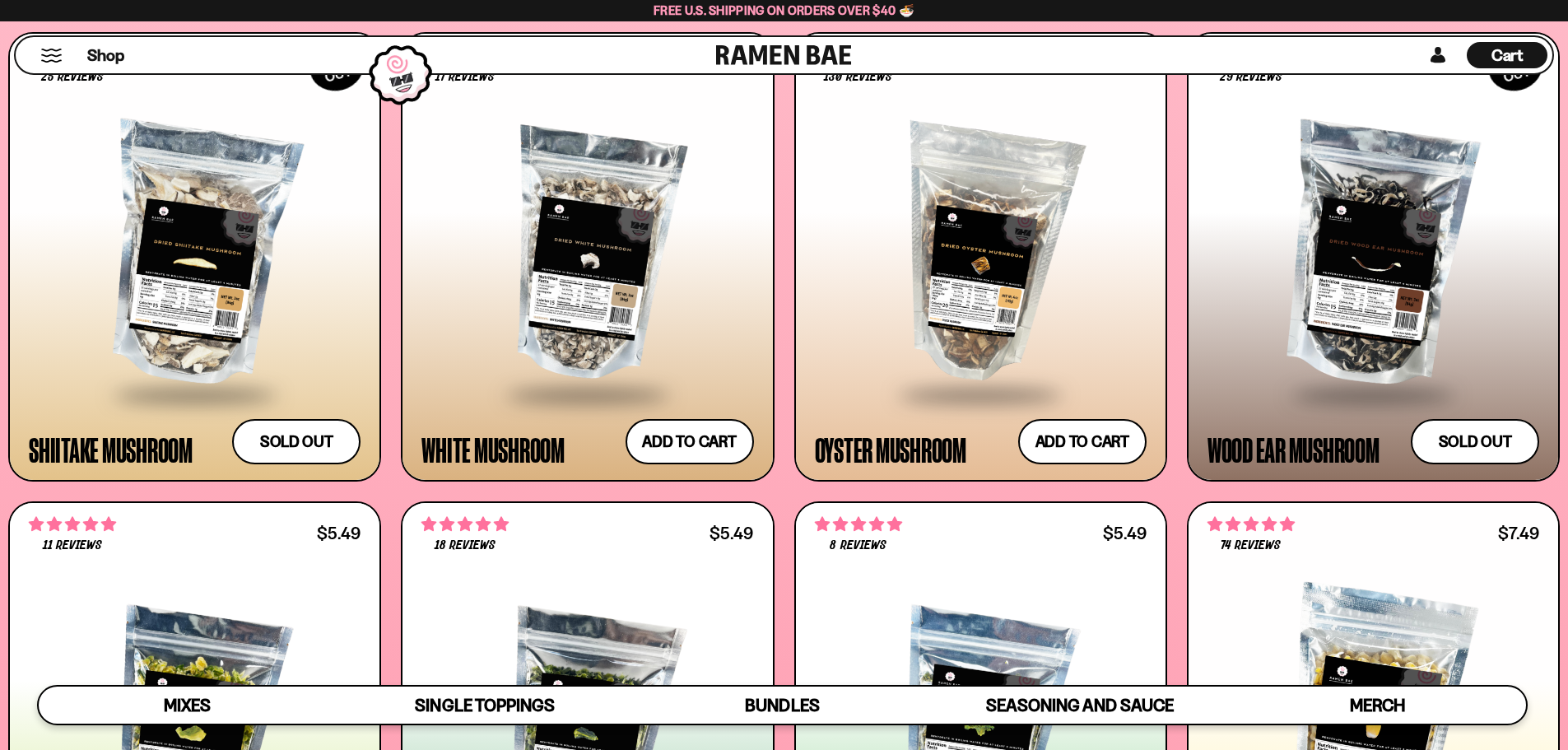
click at [954, 281] on div at bounding box center [981, 254] width 331 height 275
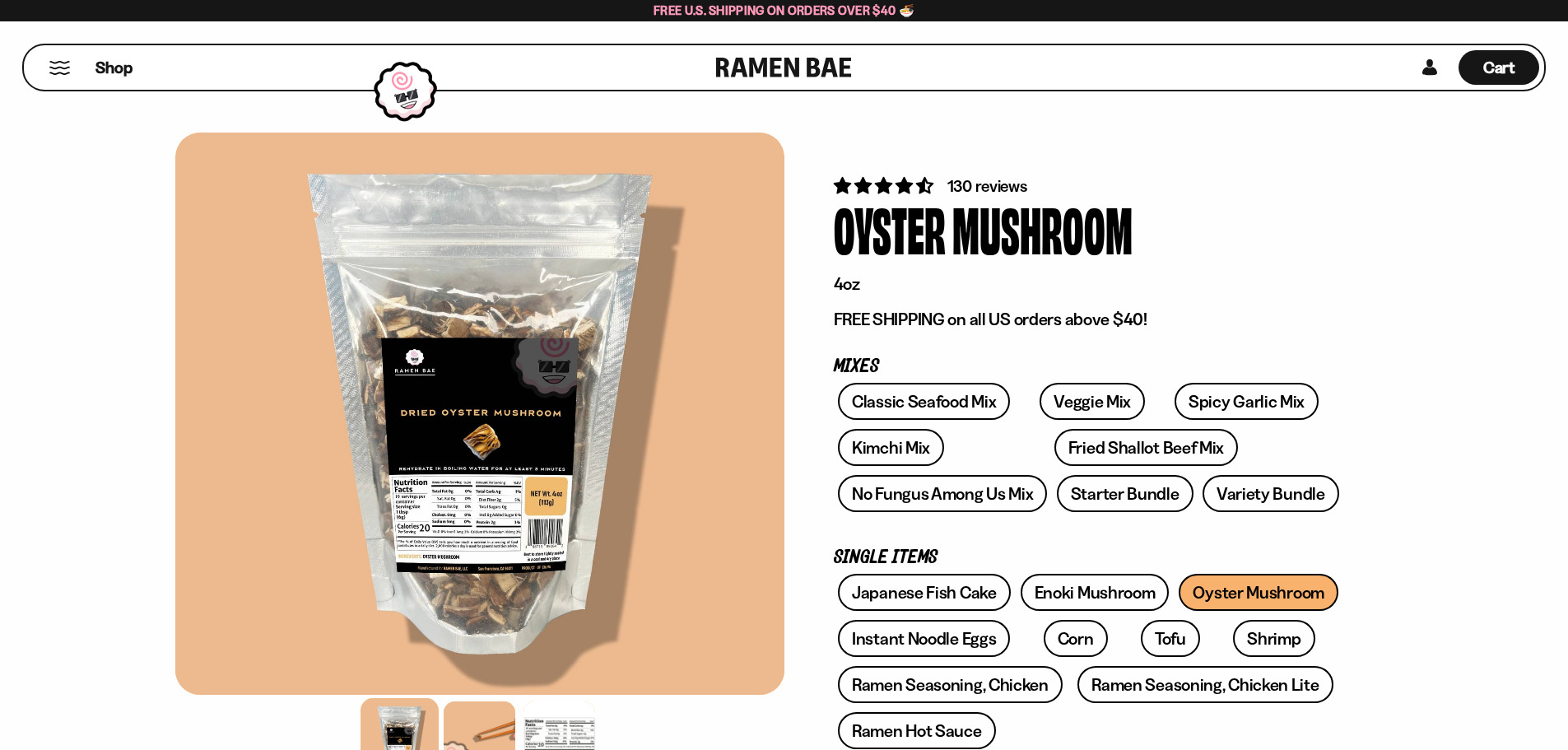
scroll to position [330, 0]
